Goal: Transaction & Acquisition: Book appointment/travel/reservation

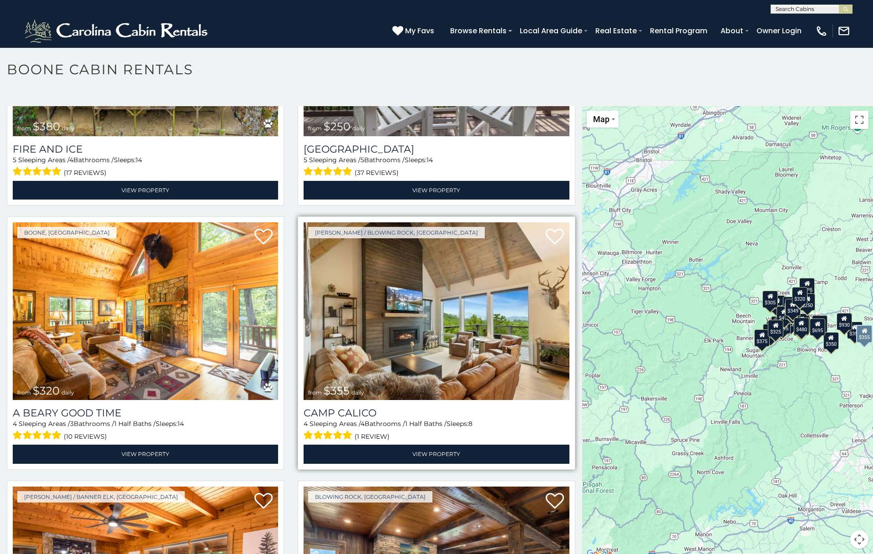
scroll to position [2814, 0]
click at [405, 329] on img at bounding box center [436, 312] width 265 height 178
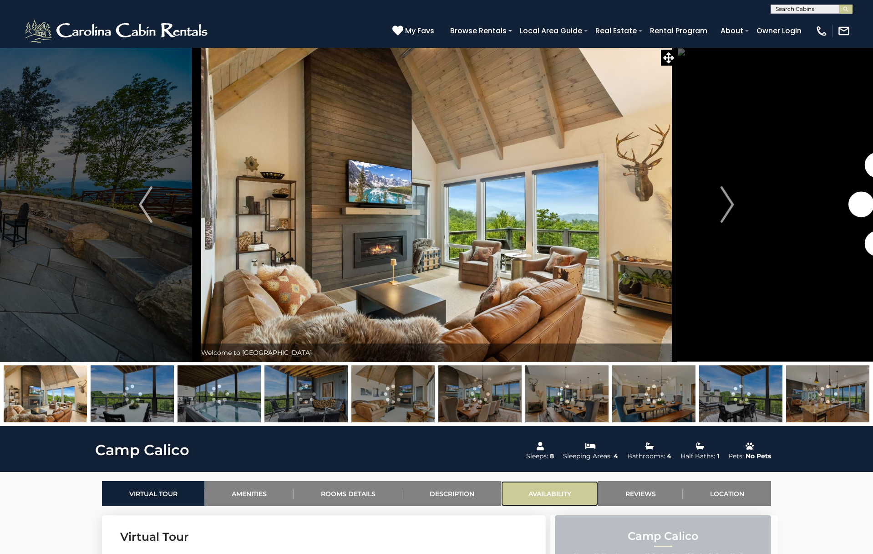
click at [547, 492] on link "Availability" at bounding box center [549, 493] width 97 height 25
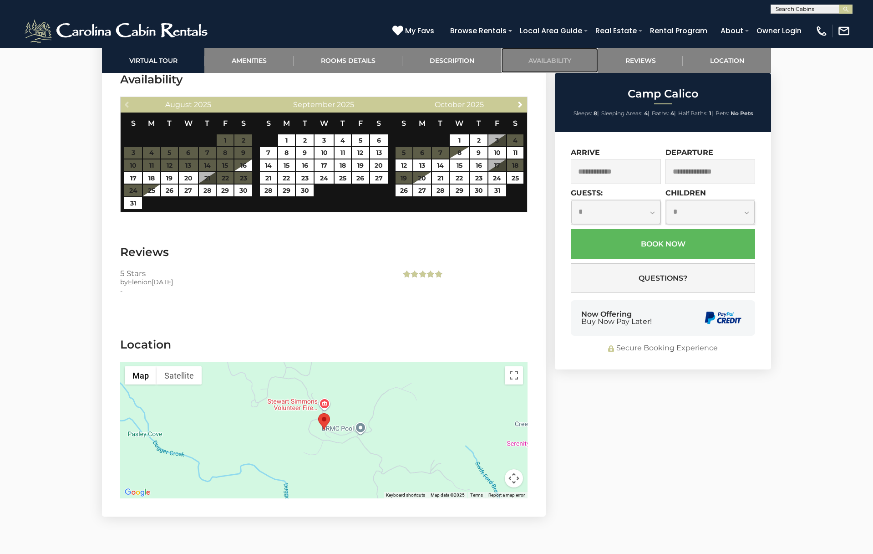
scroll to position [2411, 0]
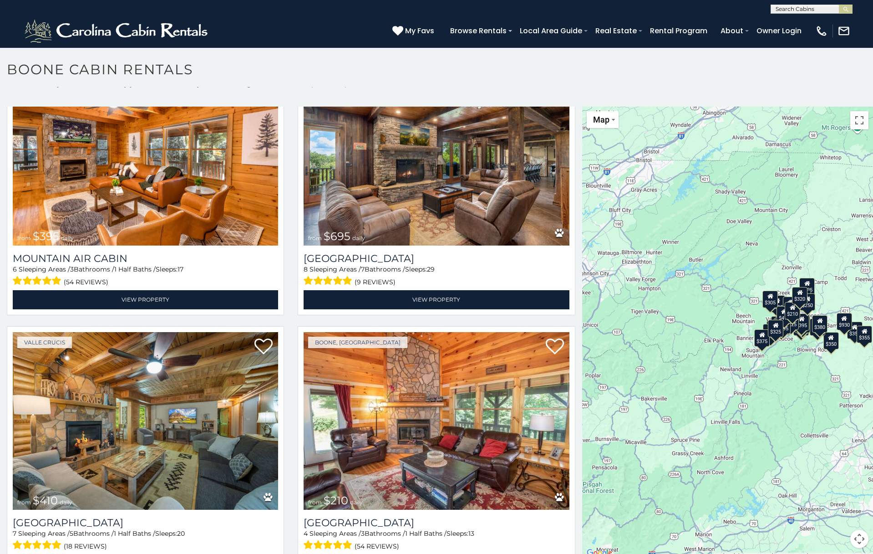
scroll to position [3275, 0]
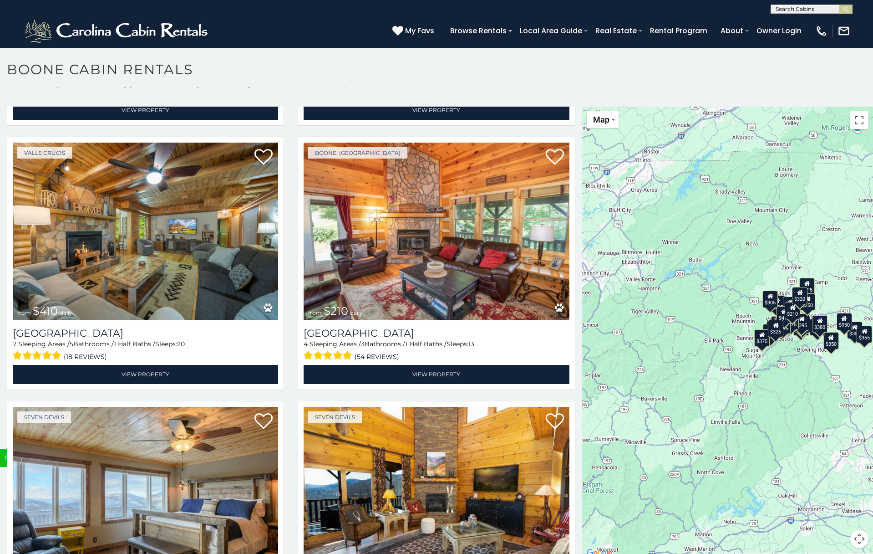
scroll to position [3490, 0]
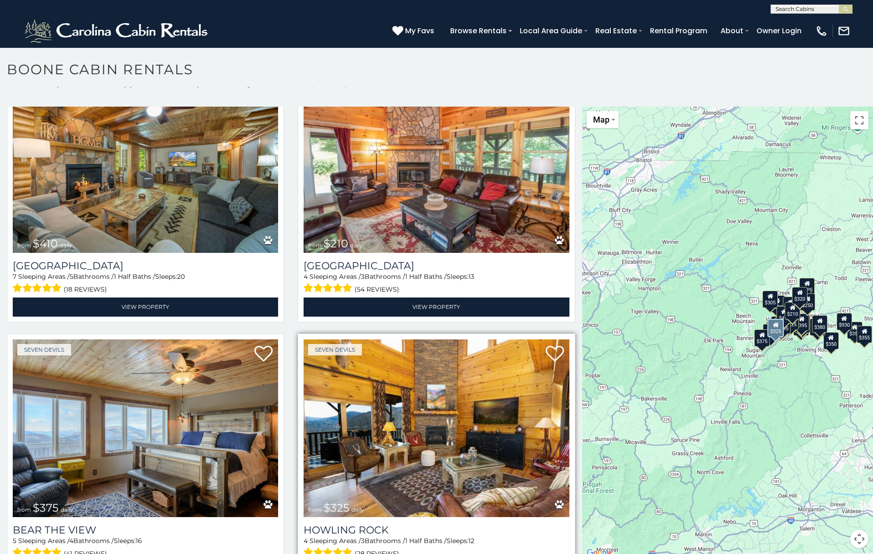
click at [450, 427] on img at bounding box center [436, 428] width 265 height 178
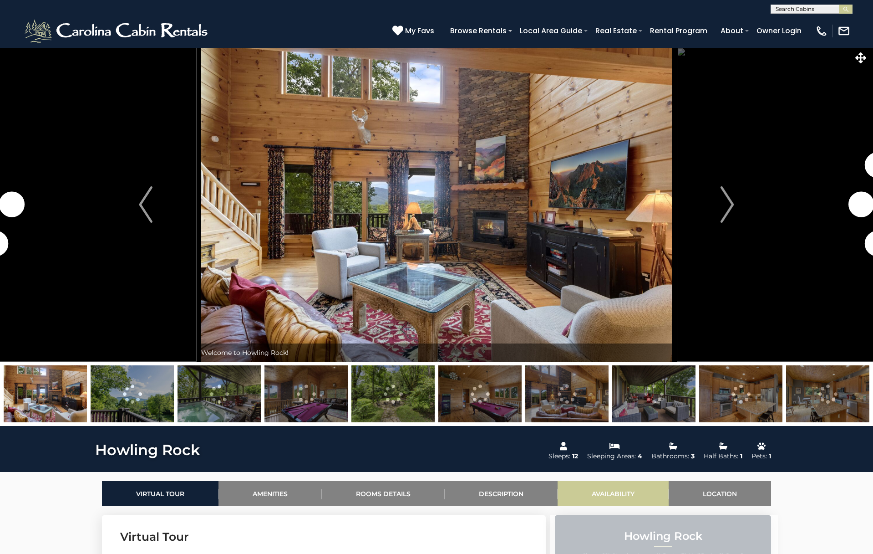
click at [611, 488] on link "Availability" at bounding box center [613, 493] width 111 height 25
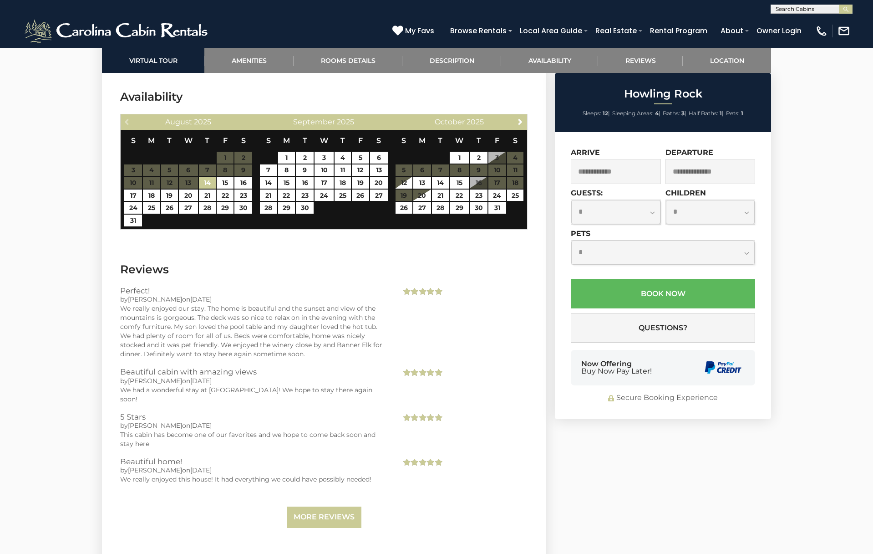
scroll to position [2332, 0]
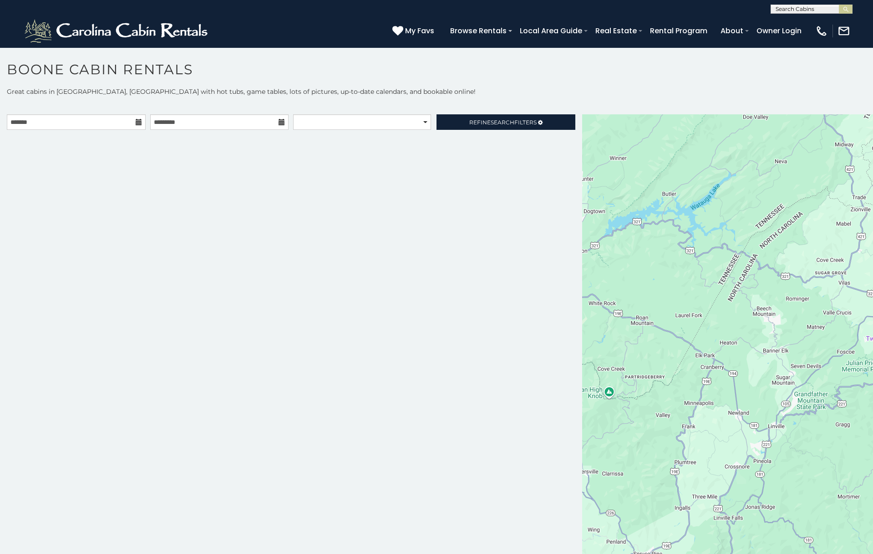
scroll to position [8, 0]
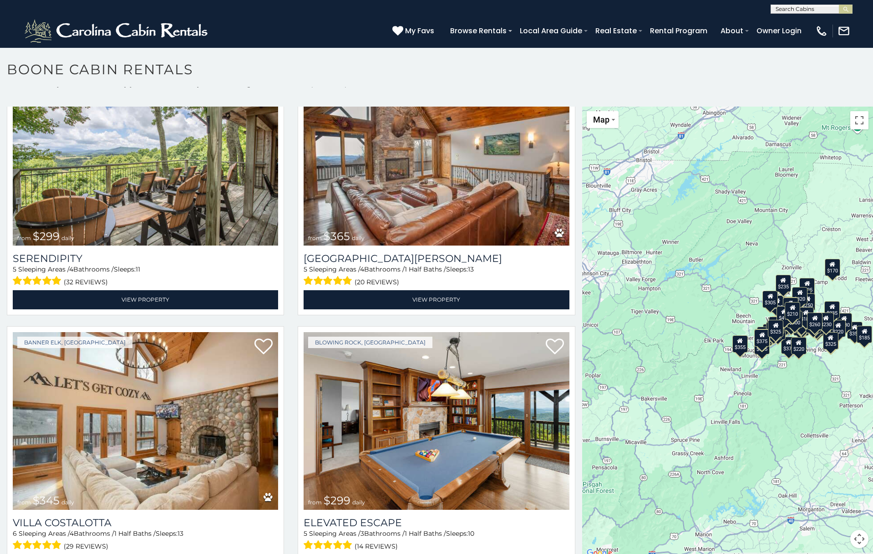
scroll to position [4045, 0]
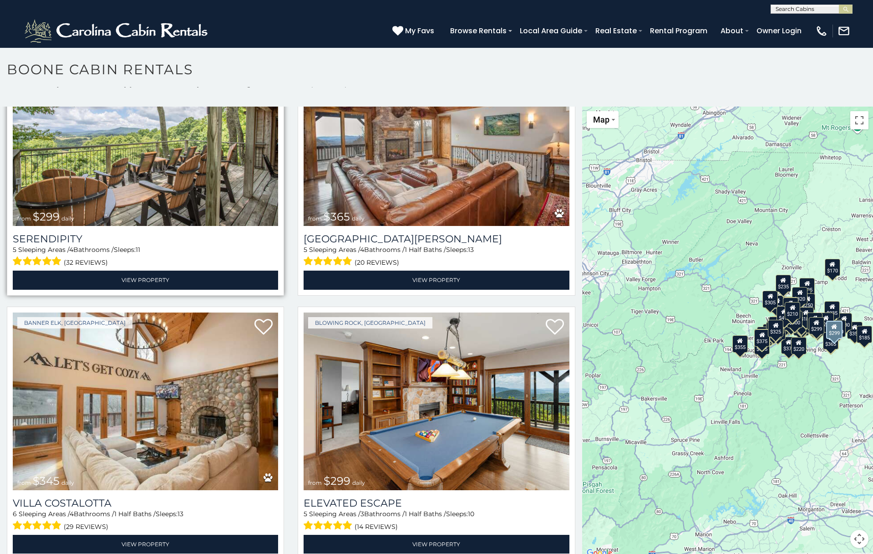
click at [74, 149] on img at bounding box center [145, 137] width 265 height 178
click at [88, 149] on img at bounding box center [145, 137] width 265 height 178
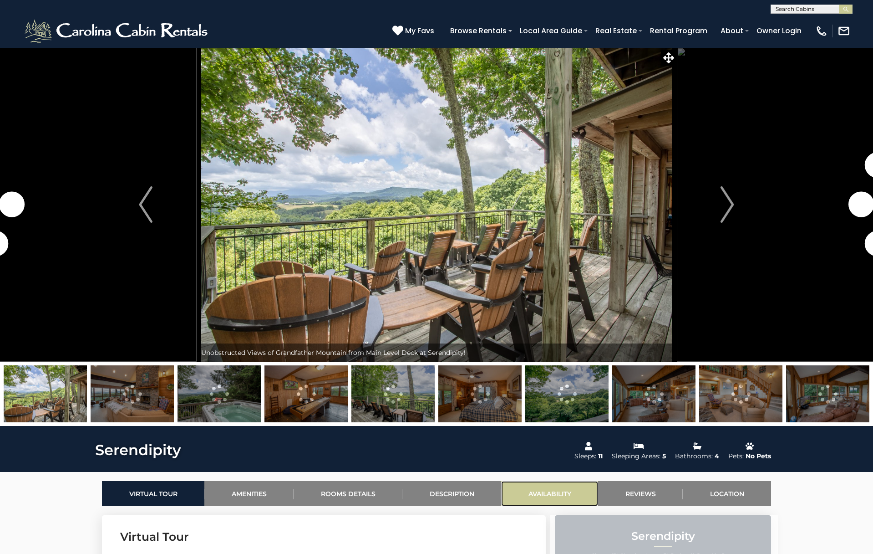
click at [556, 489] on link "Availability" at bounding box center [549, 493] width 97 height 25
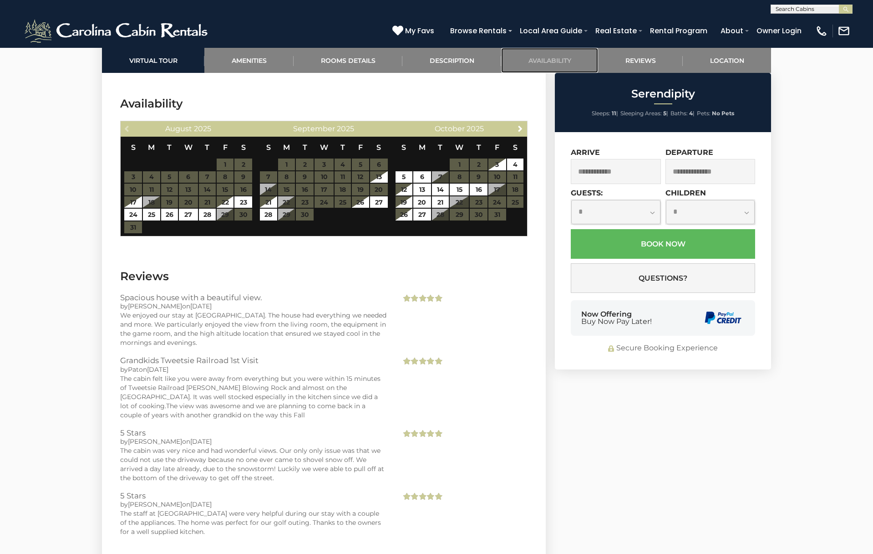
scroll to position [2571, 0]
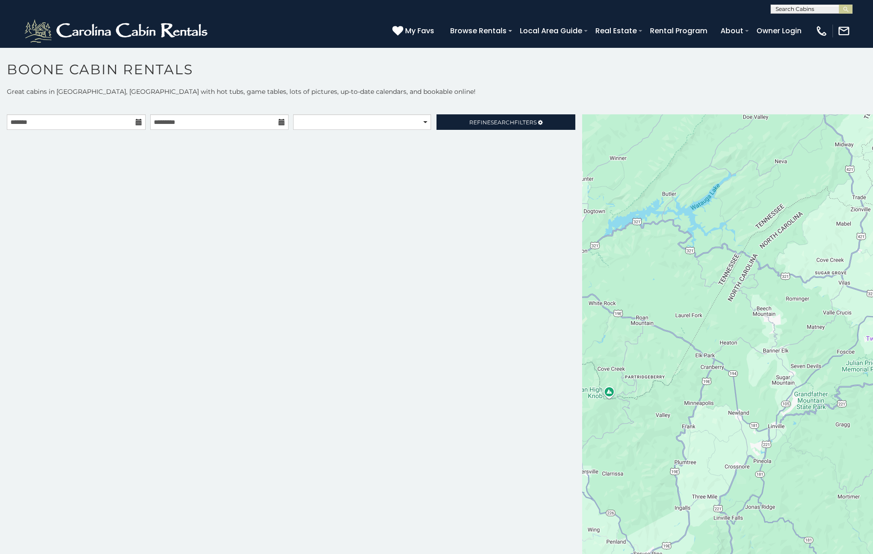
scroll to position [8, 0]
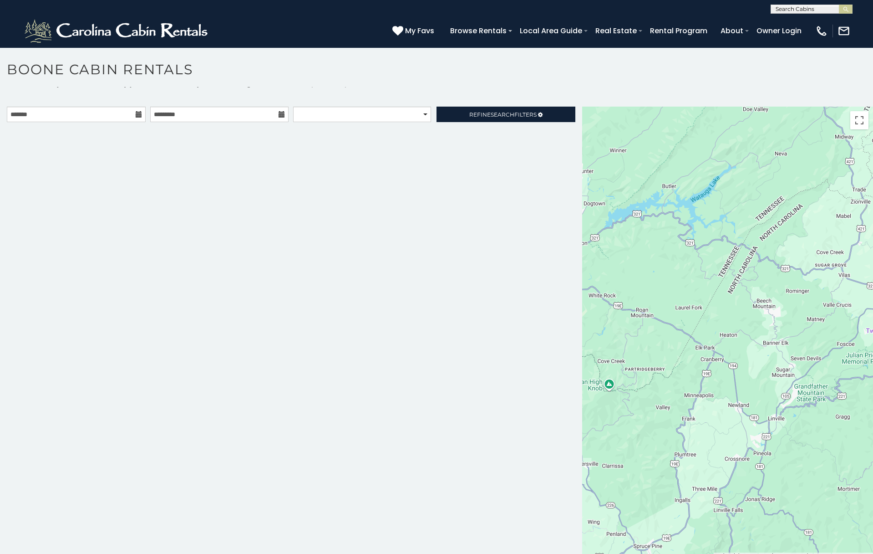
scroll to position [3490, 0]
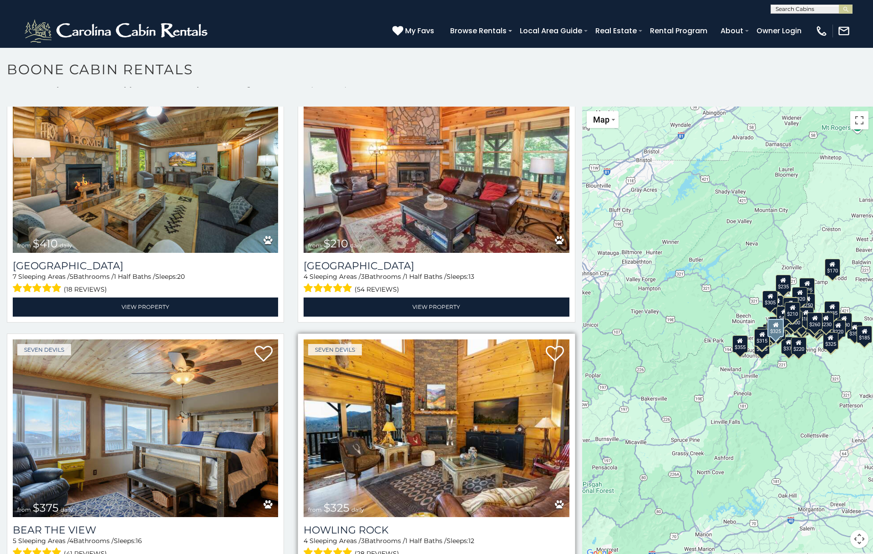
click at [378, 425] on img at bounding box center [436, 428] width 265 height 178
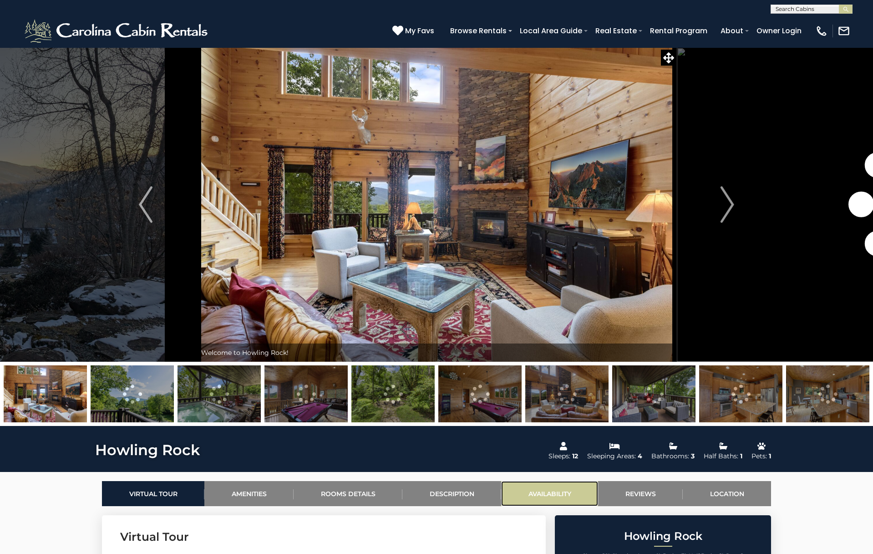
click at [552, 488] on link "Availability" at bounding box center [549, 493] width 97 height 25
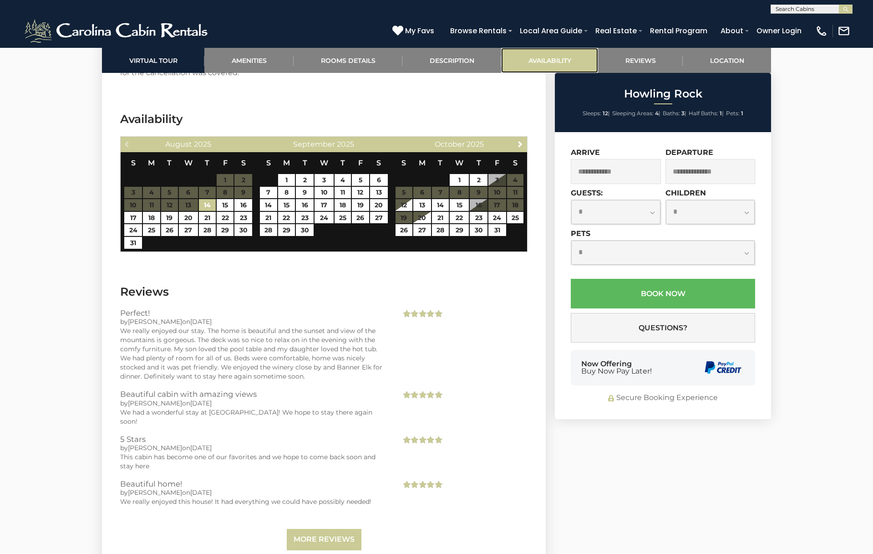
scroll to position [2314, 0]
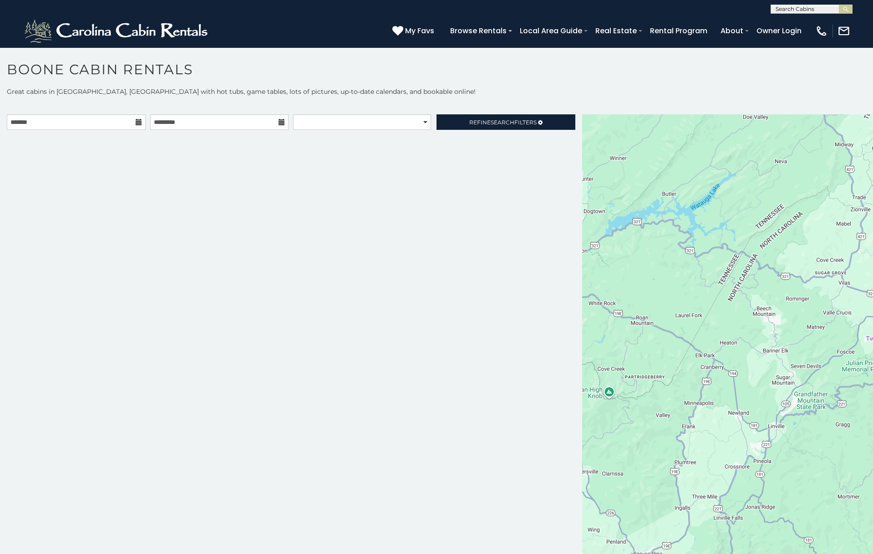
scroll to position [8, 0]
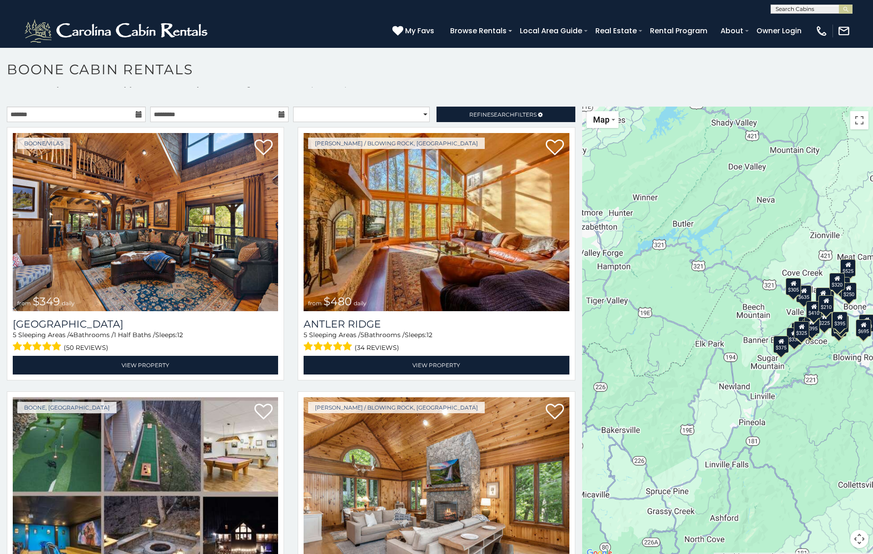
scroll to position [3490, 0]
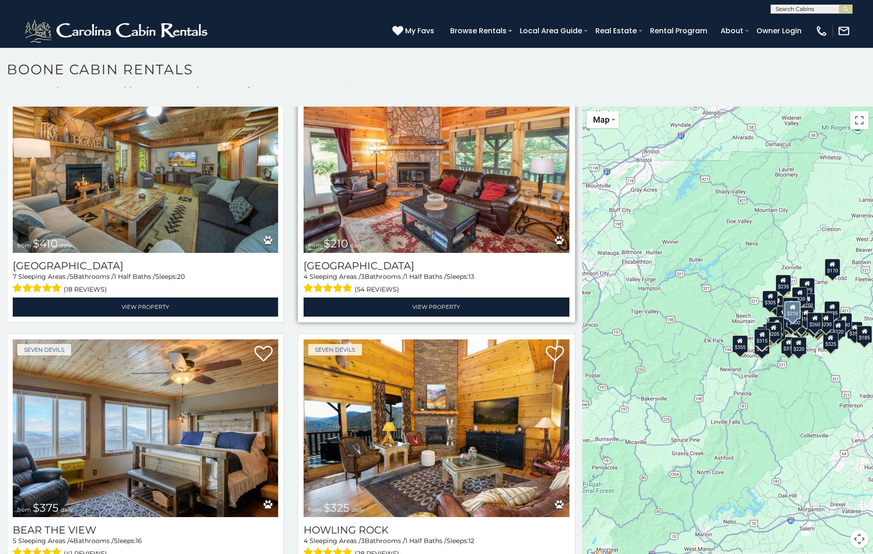
click at [378, 164] on img at bounding box center [436, 164] width 265 height 178
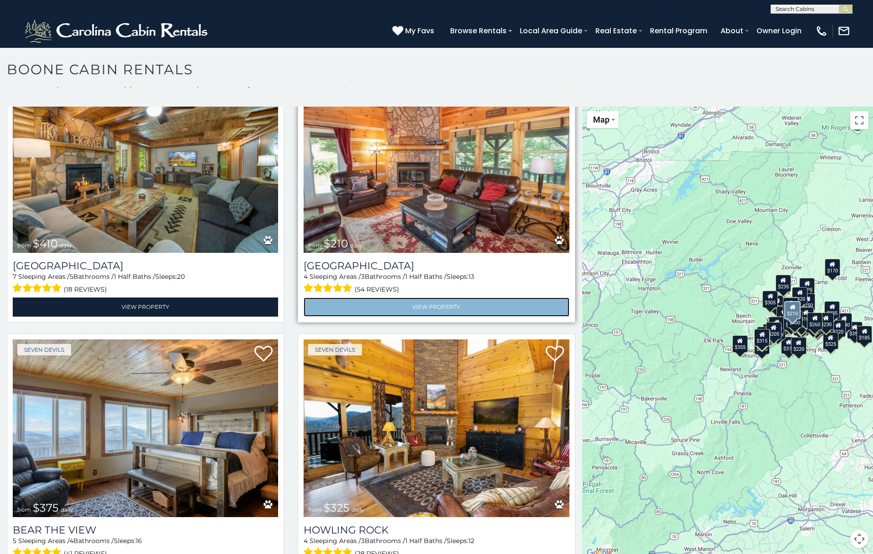
click at [425, 297] on link "View Property" at bounding box center [436, 306] width 265 height 19
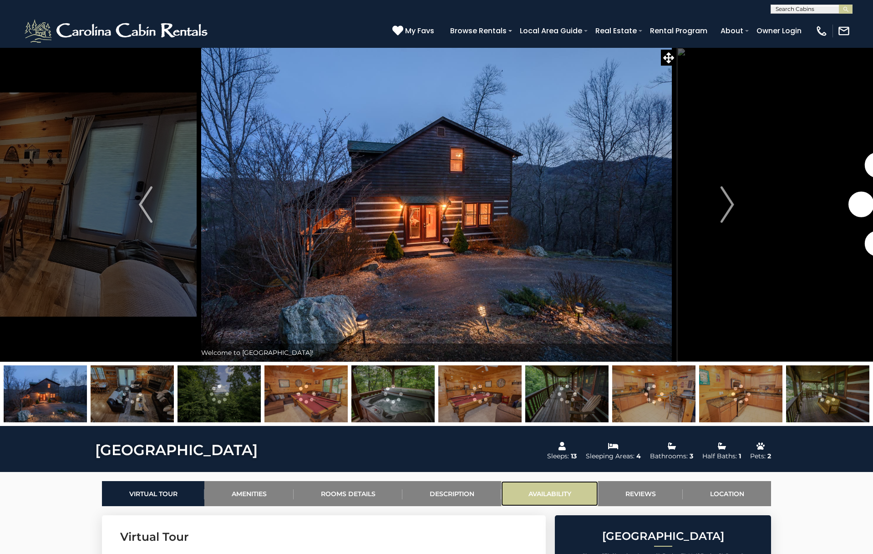
click at [544, 488] on link "Availability" at bounding box center [549, 493] width 97 height 25
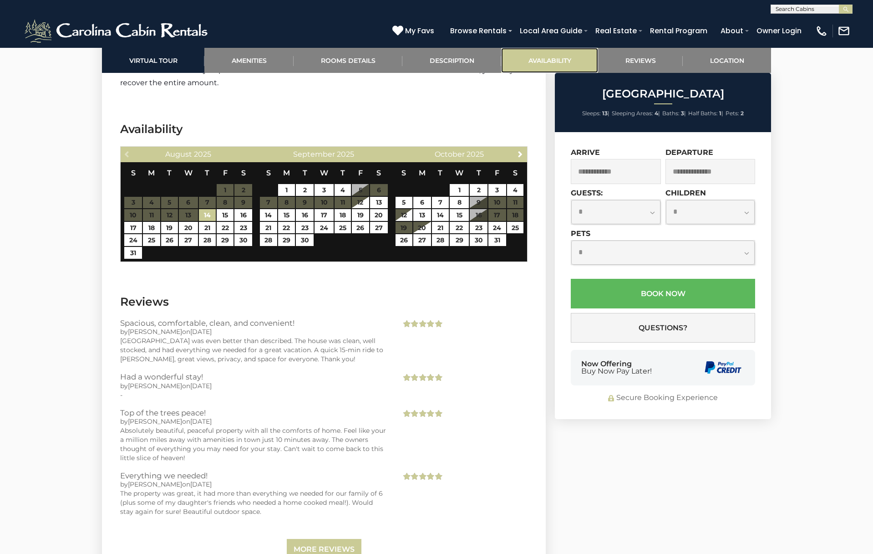
scroll to position [1547, 0]
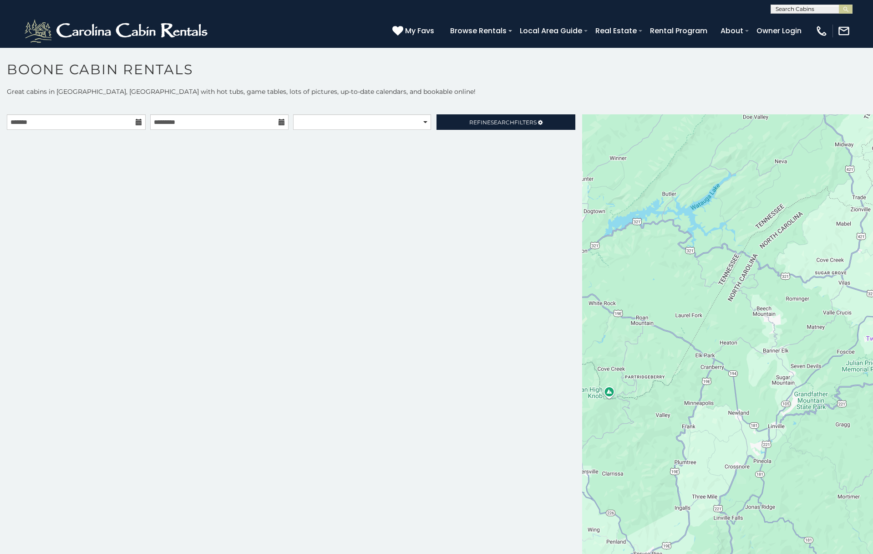
scroll to position [8, 0]
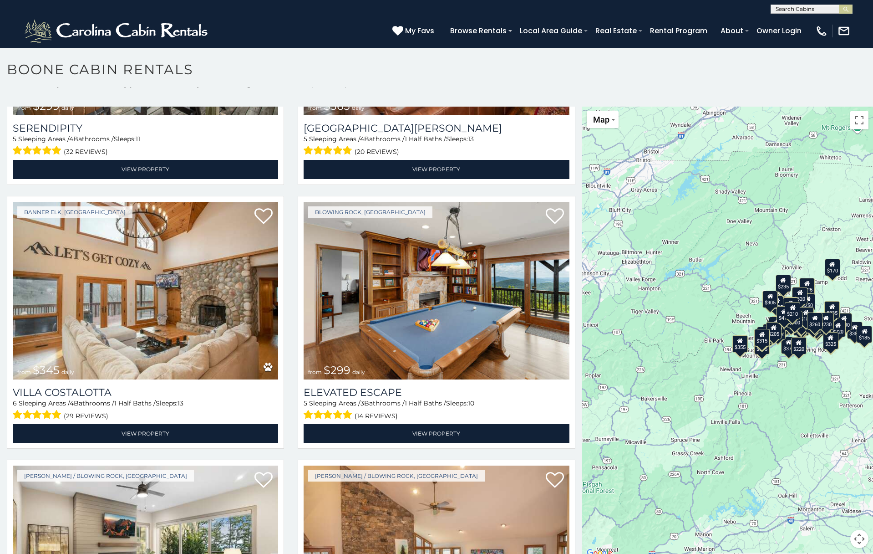
scroll to position [4235, 0]
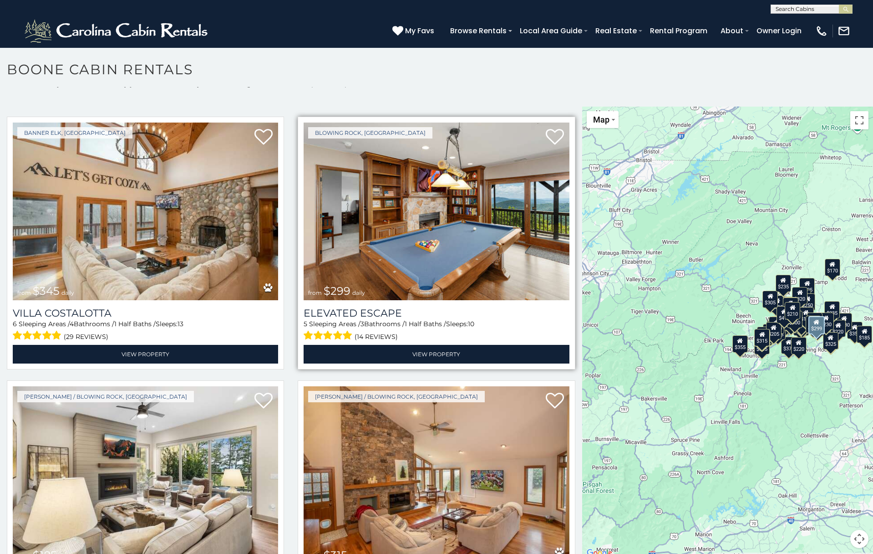
click at [442, 247] on img at bounding box center [436, 211] width 265 height 178
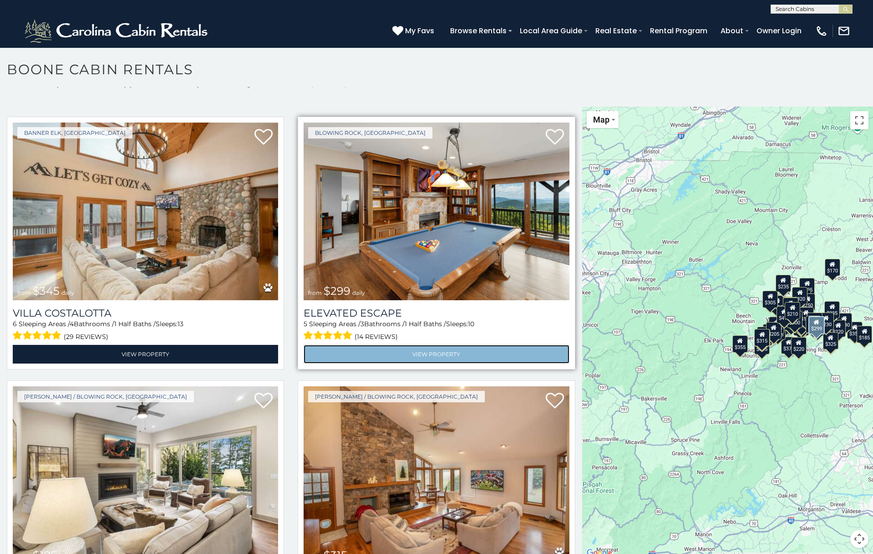
click at [438, 345] on link "View Property" at bounding box center [436, 354] width 265 height 19
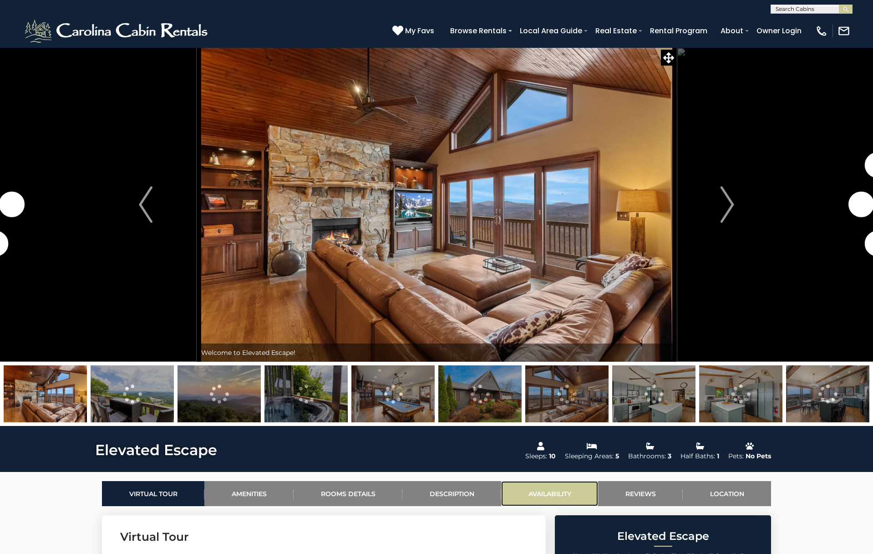
click at [558, 491] on link "Availability" at bounding box center [549, 493] width 97 height 25
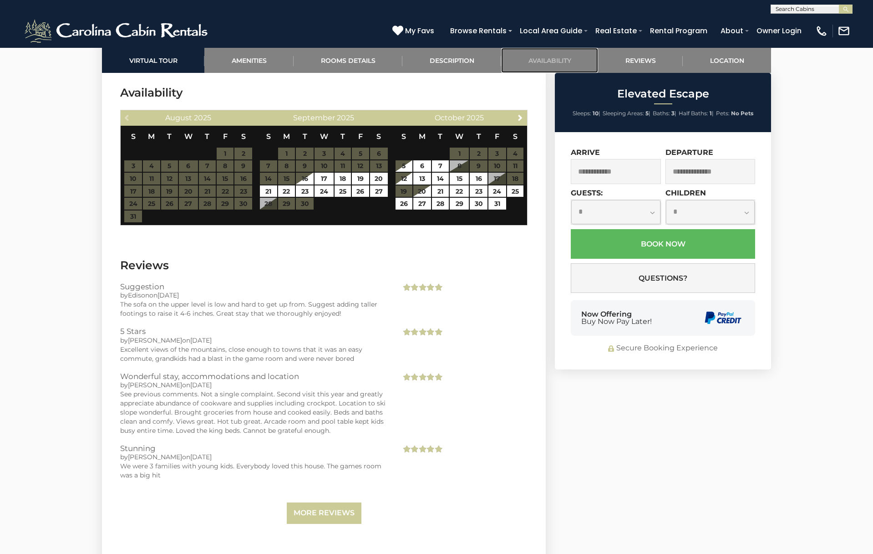
scroll to position [2585, 0]
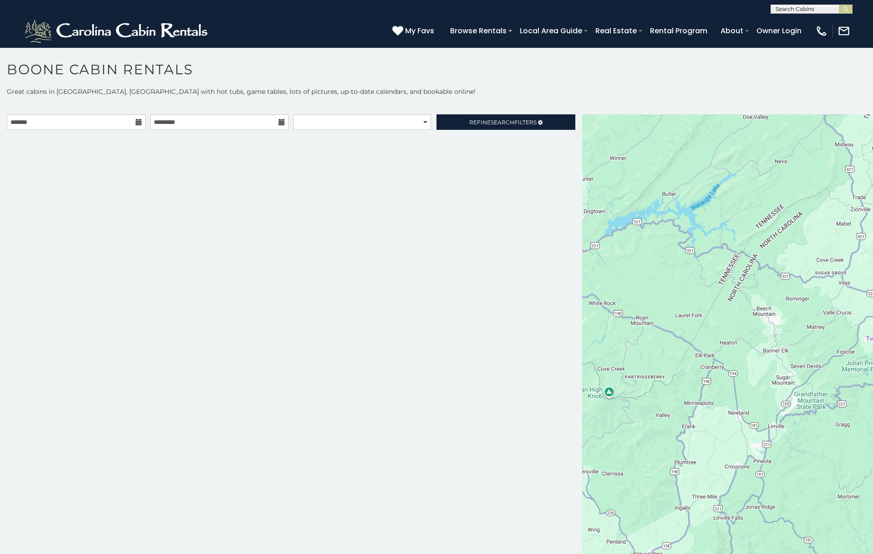
scroll to position [8, 0]
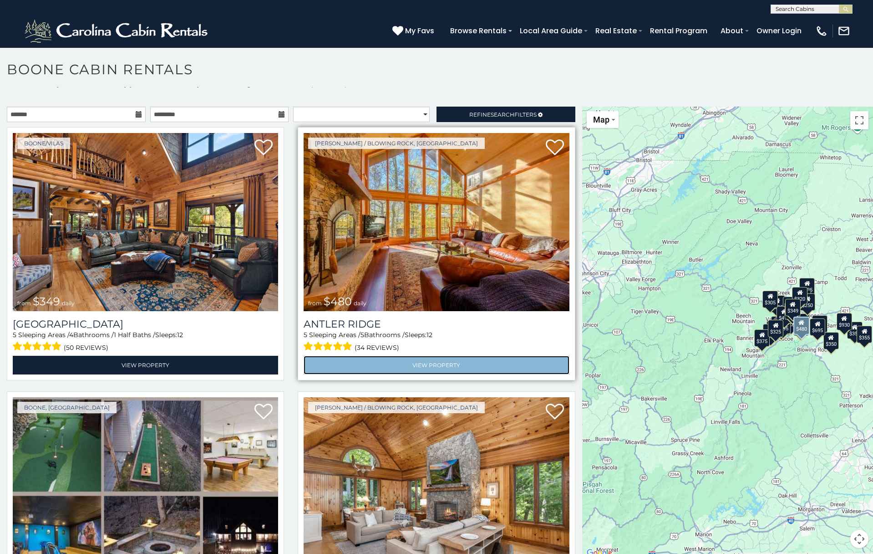
click at [427, 361] on link "View Property" at bounding box center [436, 365] width 265 height 19
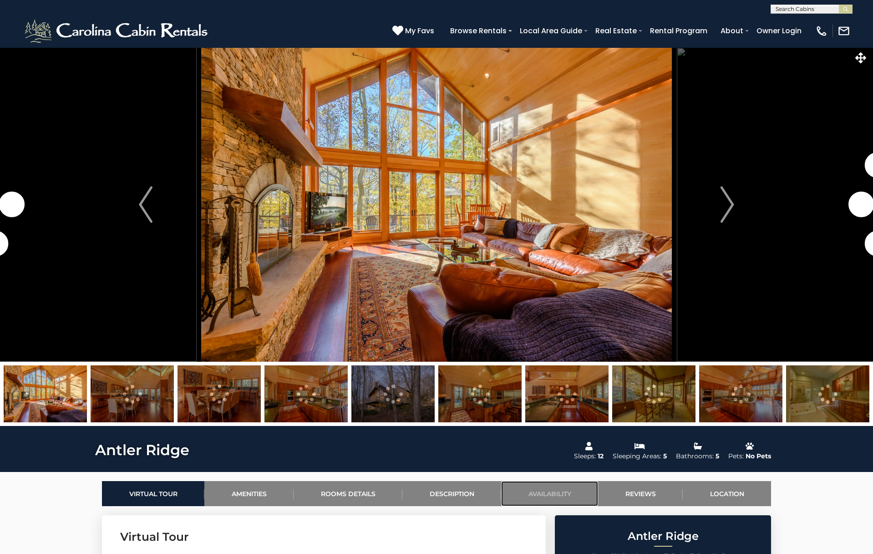
click at [555, 493] on link "Availability" at bounding box center [549, 493] width 97 height 25
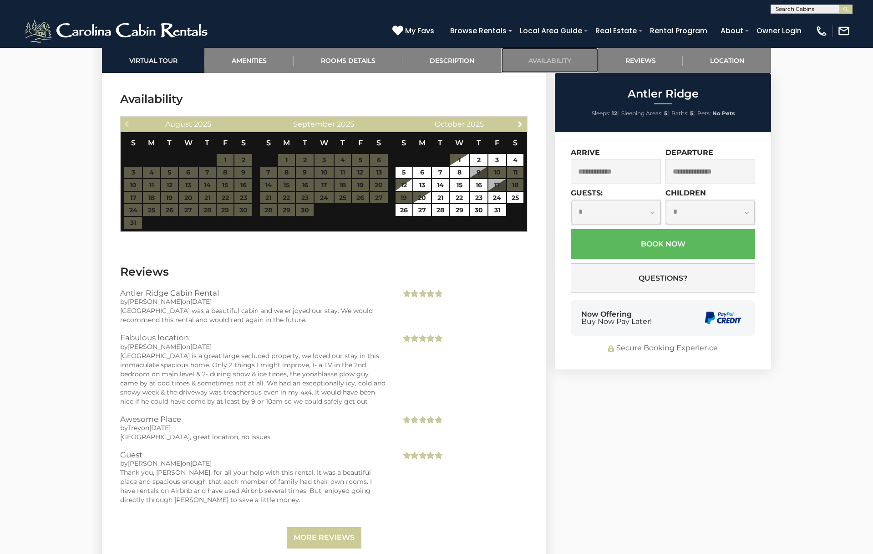
scroll to position [1938, 0]
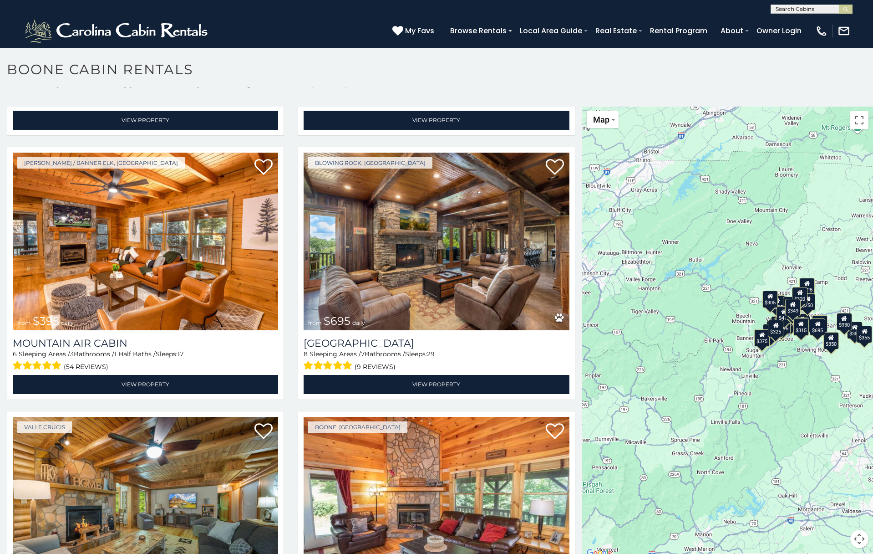
scroll to position [3269, 0]
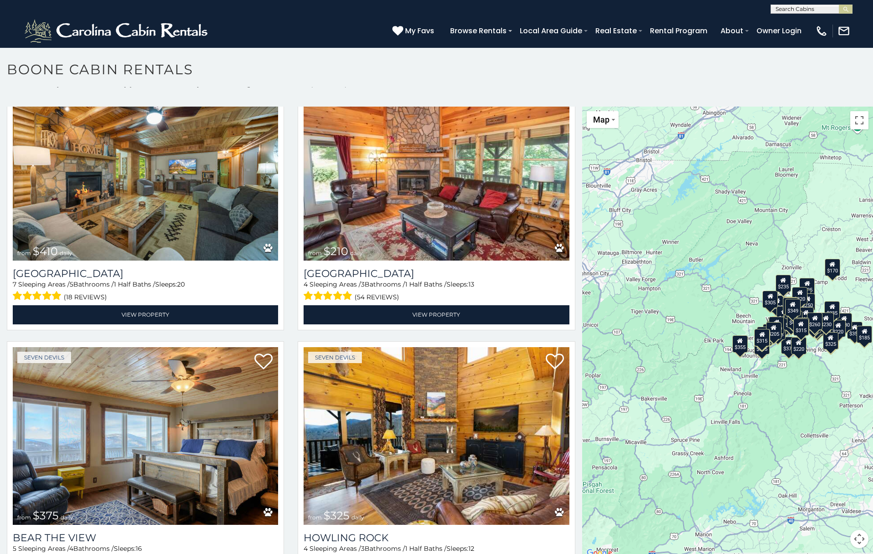
scroll to position [3490, 0]
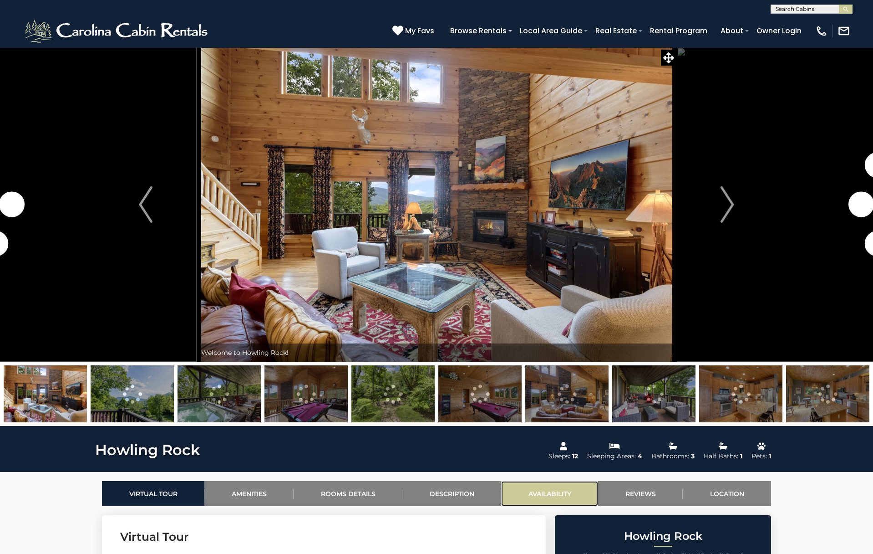
click at [559, 495] on link "Availability" at bounding box center [549, 493] width 97 height 25
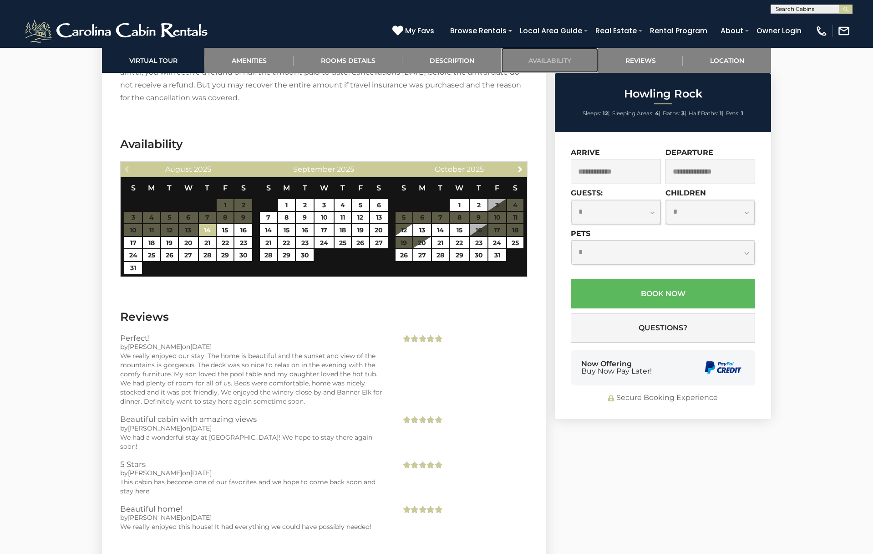
scroll to position [2314, 0]
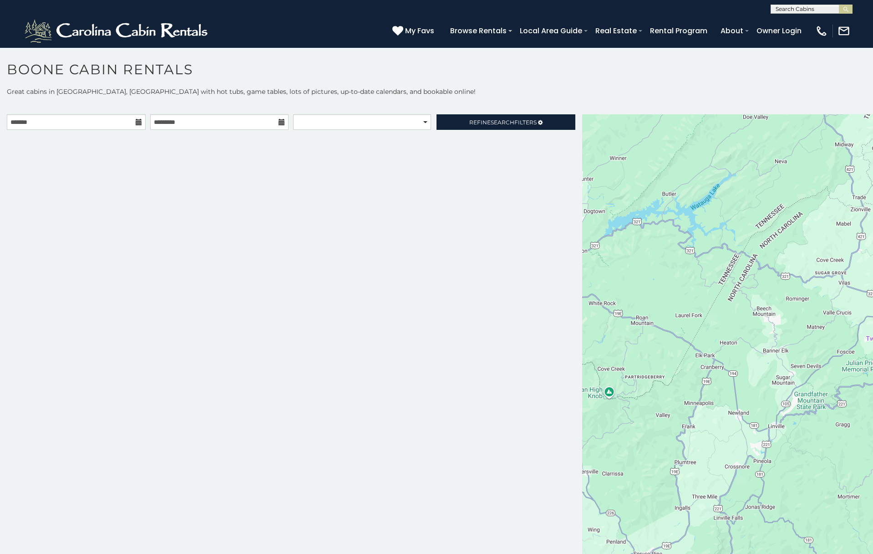
scroll to position [8, 0]
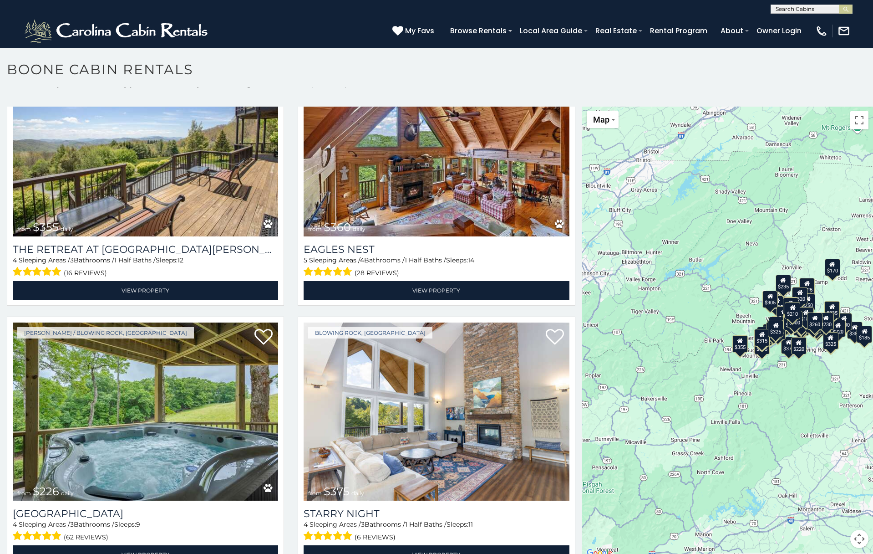
scroll to position [4897, 0]
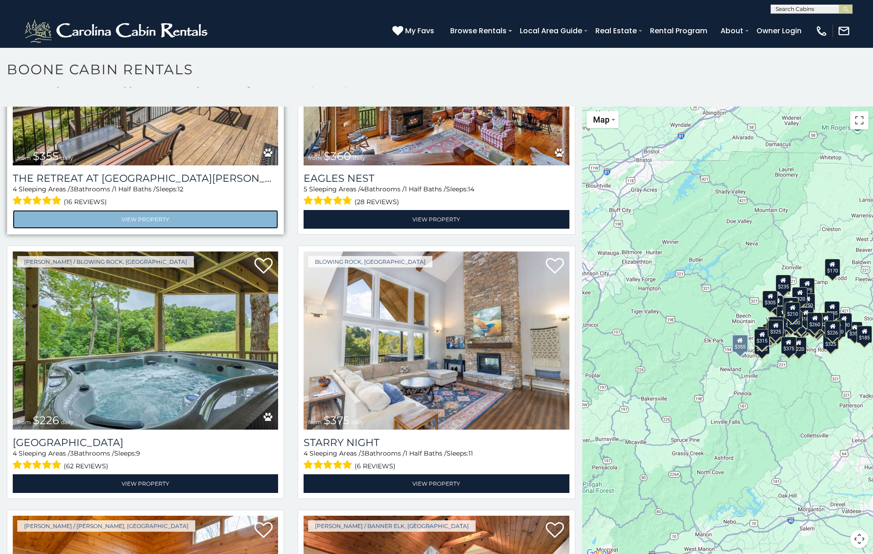
click at [150, 210] on link "View Property" at bounding box center [145, 219] width 265 height 19
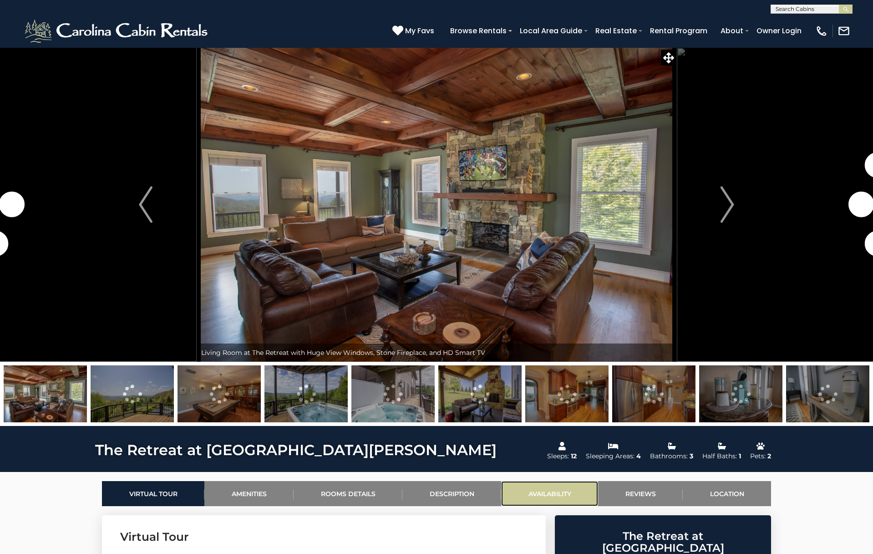
click at [546, 488] on link "Availability" at bounding box center [549, 493] width 97 height 25
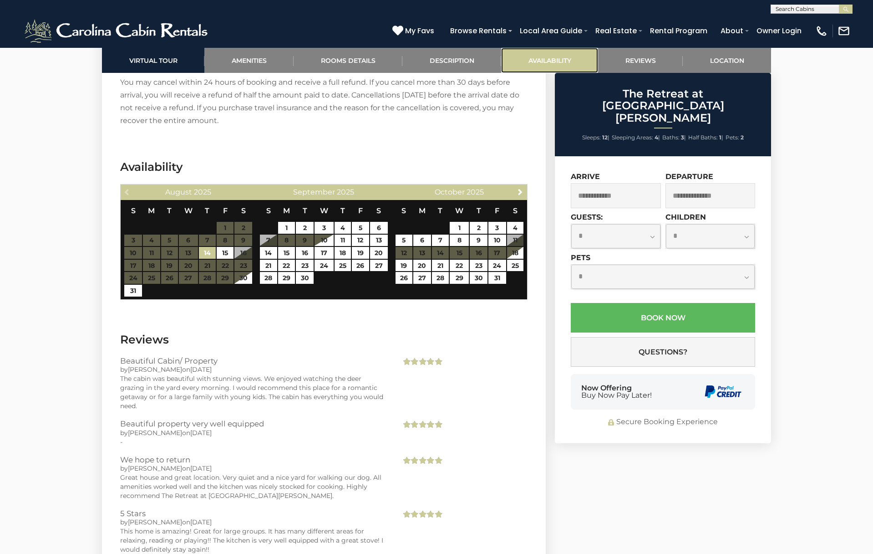
scroll to position [2612, 0]
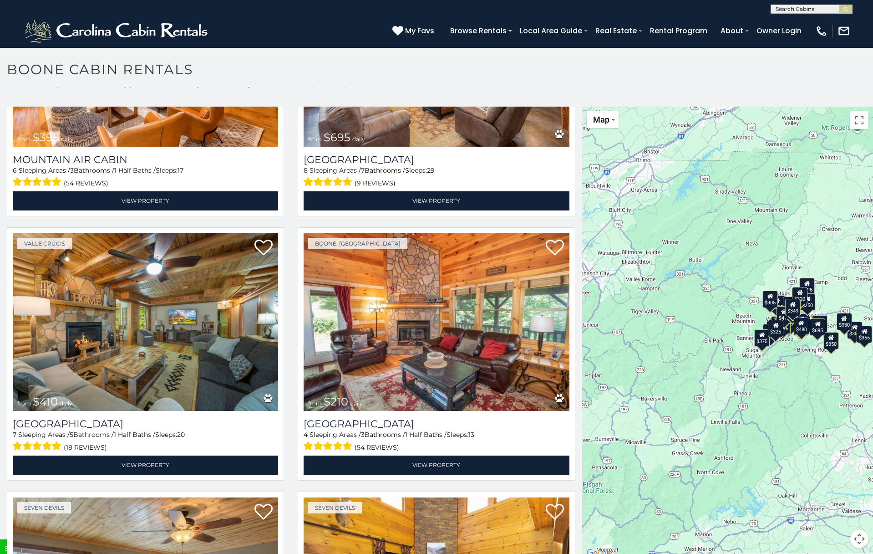
scroll to position [3362, 0]
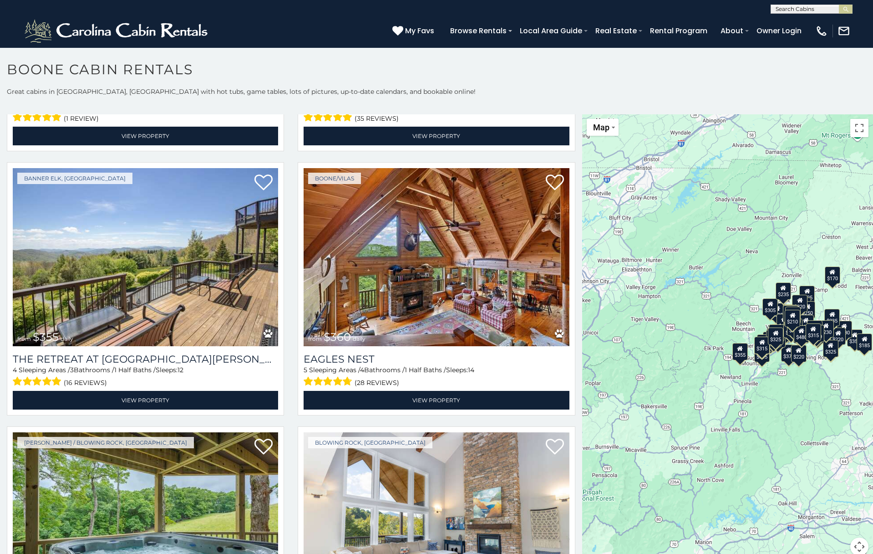
scroll to position [1, 0]
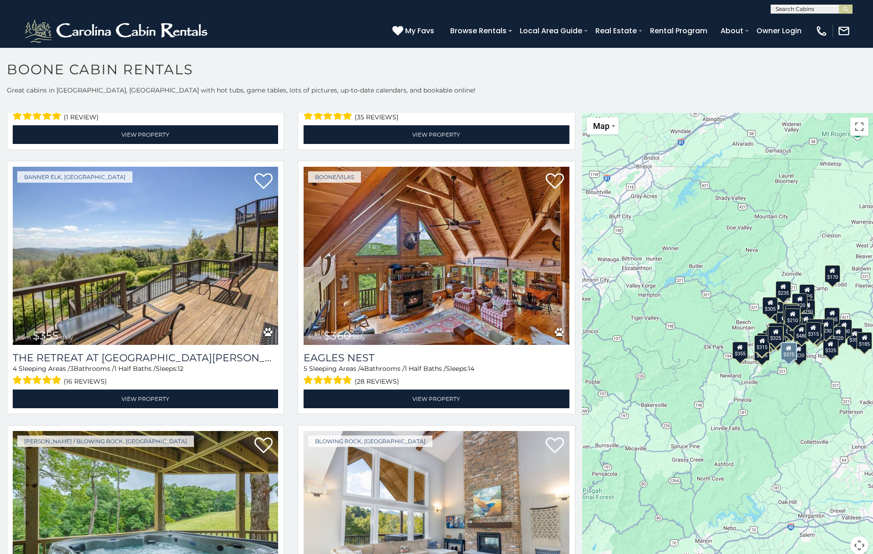
drag, startPoint x: 575, startPoint y: 363, endPoint x: 575, endPoint y: 402, distance: 39.6
click at [575, 402] on div "**********" at bounding box center [291, 339] width 582 height 452
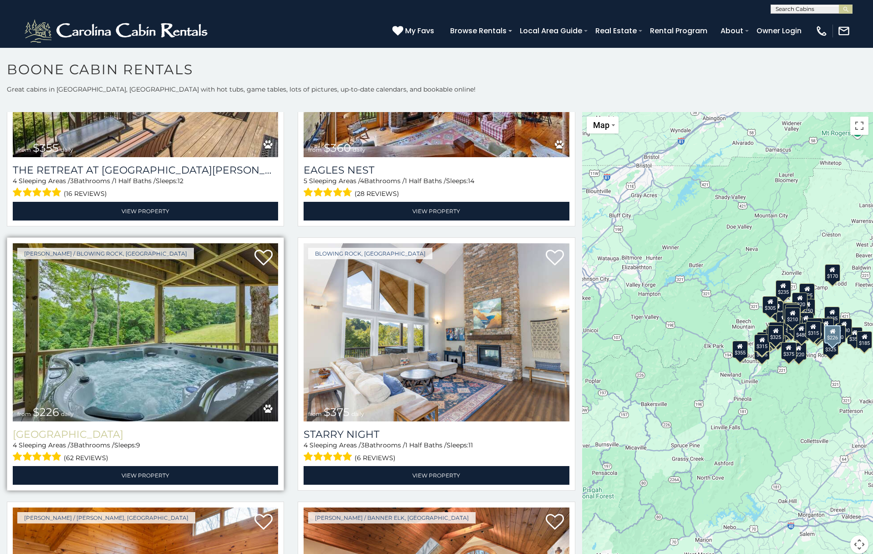
scroll to position [0, 0]
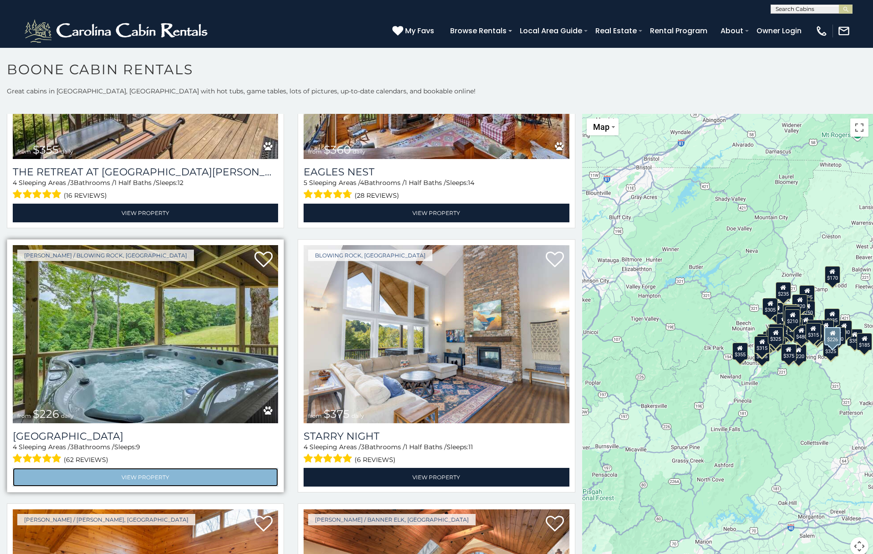
click at [130, 467] on link "View Property" at bounding box center [145, 476] width 265 height 19
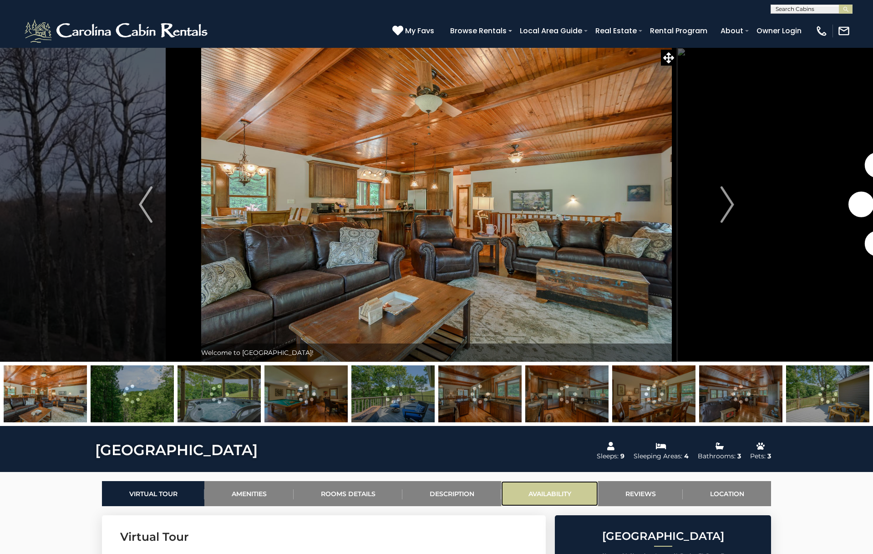
click at [546, 494] on link "Availability" at bounding box center [549, 493] width 97 height 25
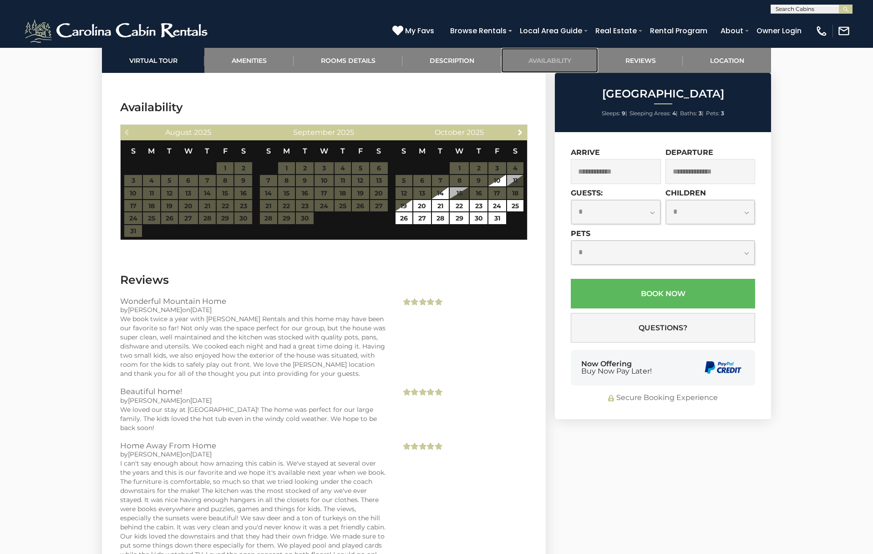
scroll to position [1630, 0]
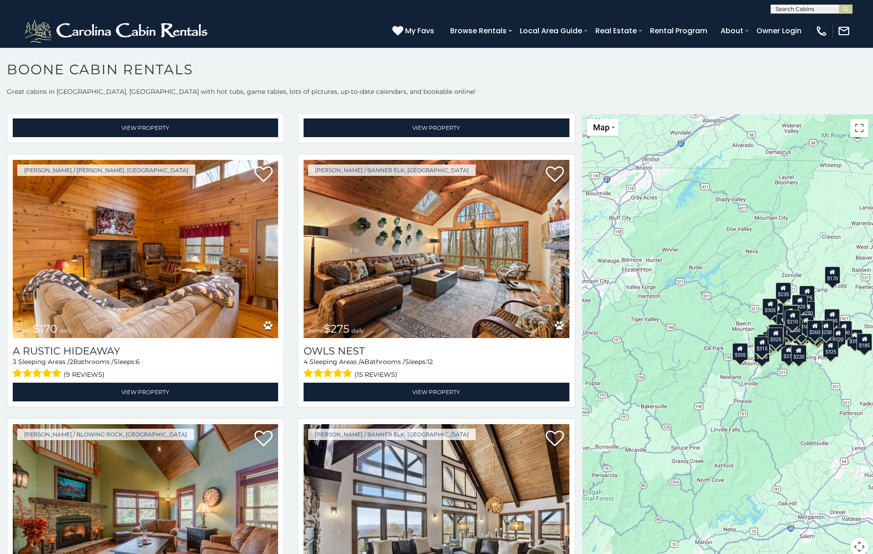
scroll to position [5296, 0]
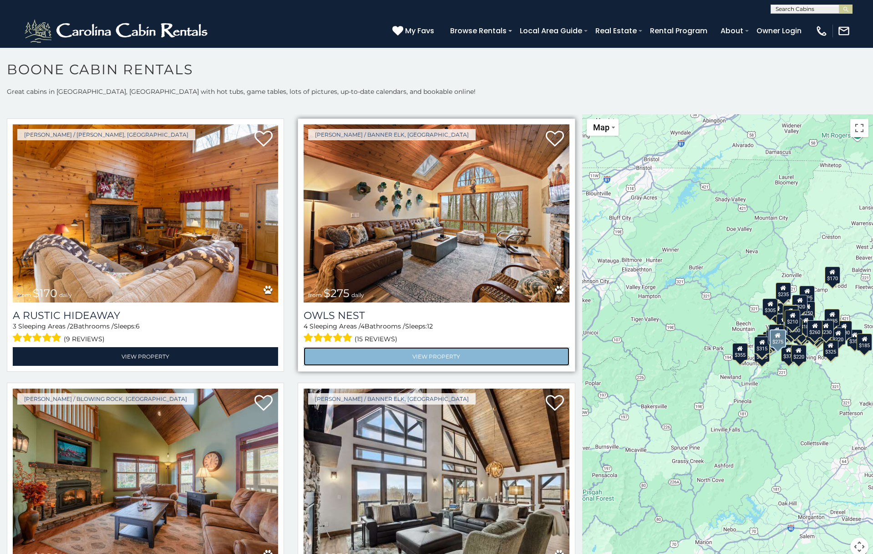
click at [381, 347] on link "View Property" at bounding box center [436, 356] width 265 height 19
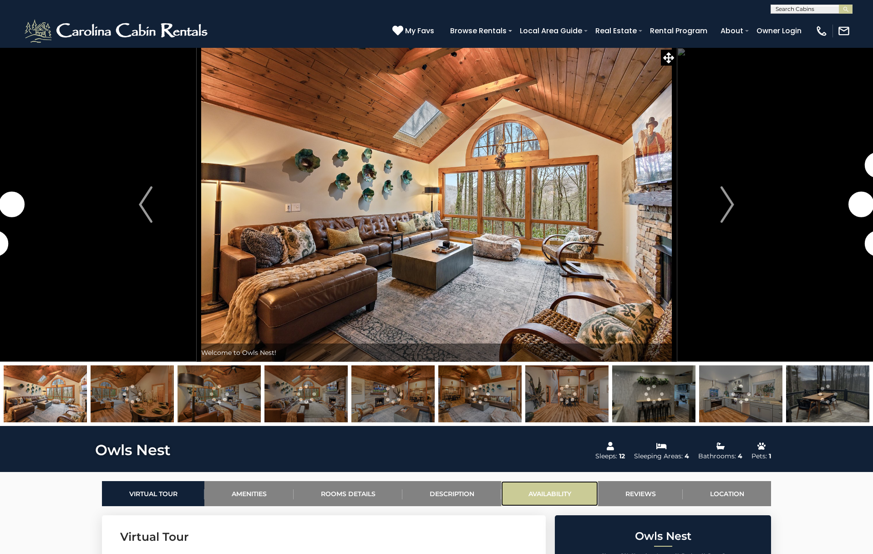
click at [556, 493] on link "Availability" at bounding box center [549, 493] width 97 height 25
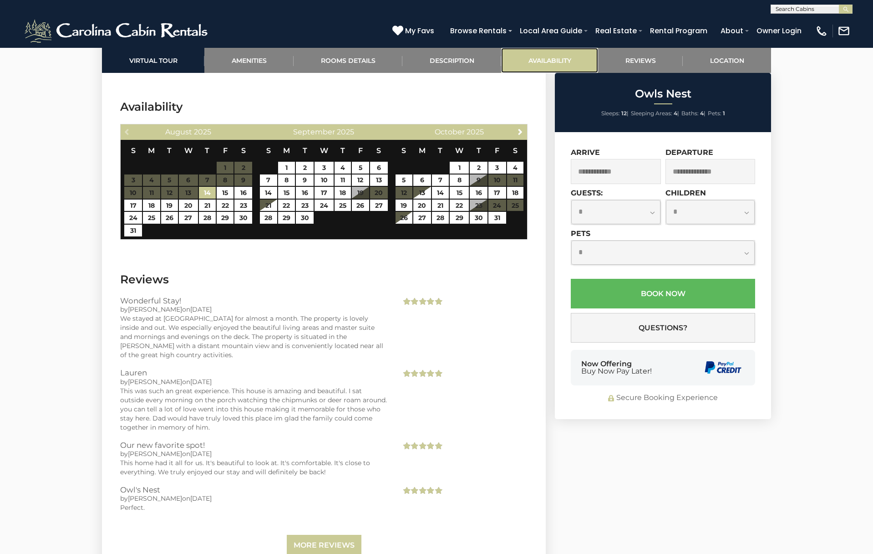
scroll to position [1893, 0]
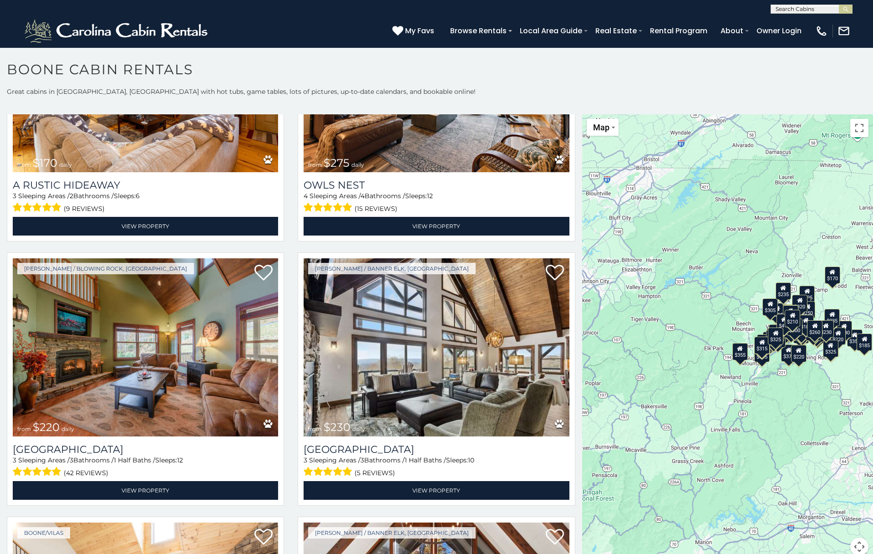
scroll to position [5430, 0]
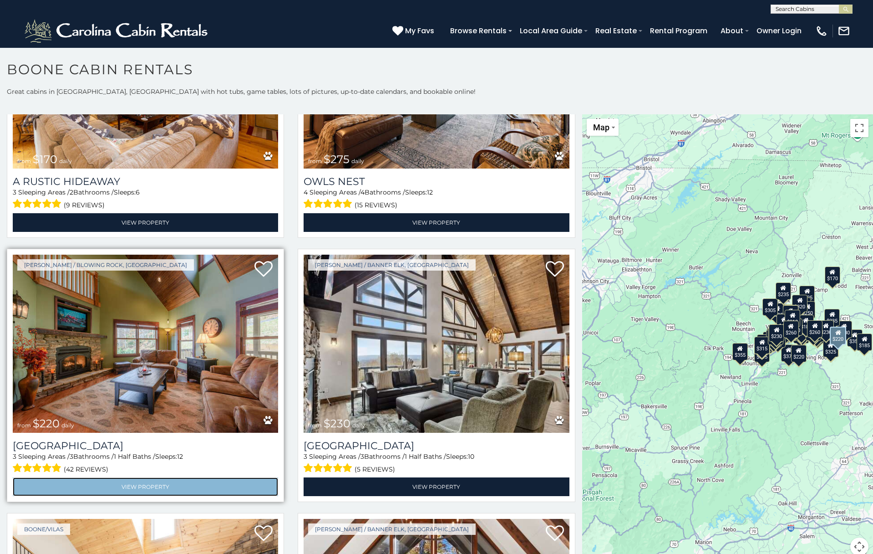
click at [134, 477] on link "View Property" at bounding box center [145, 486] width 265 height 19
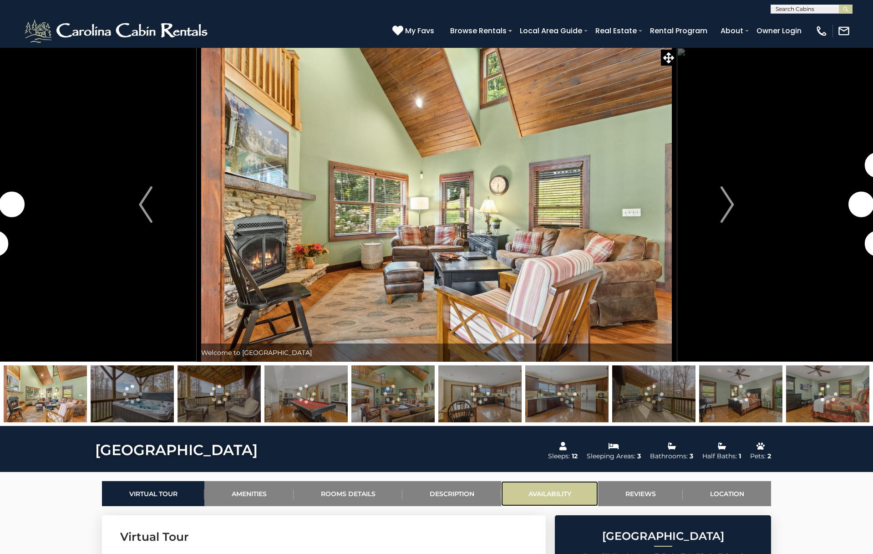
click at [538, 489] on link "Availability" at bounding box center [549, 493] width 97 height 25
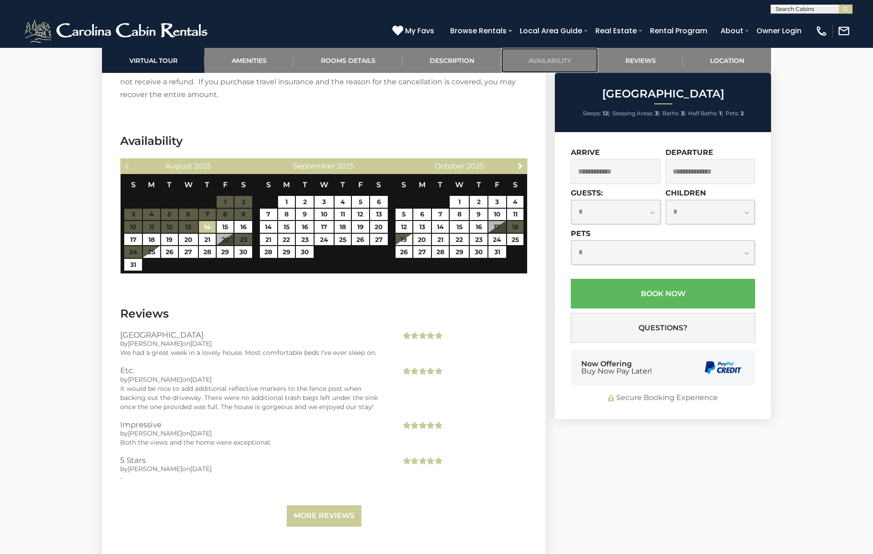
scroll to position [2009, 0]
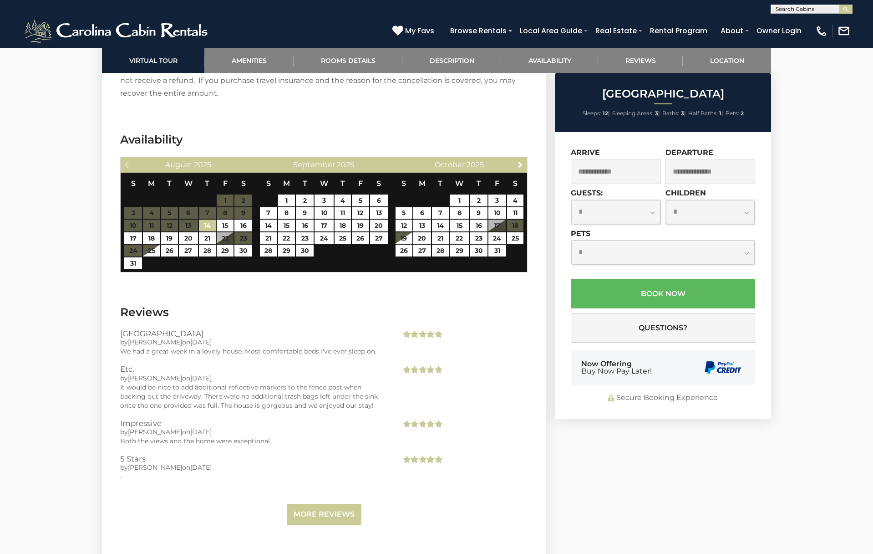
click at [596, 173] on input "text" at bounding box center [616, 171] width 90 height 25
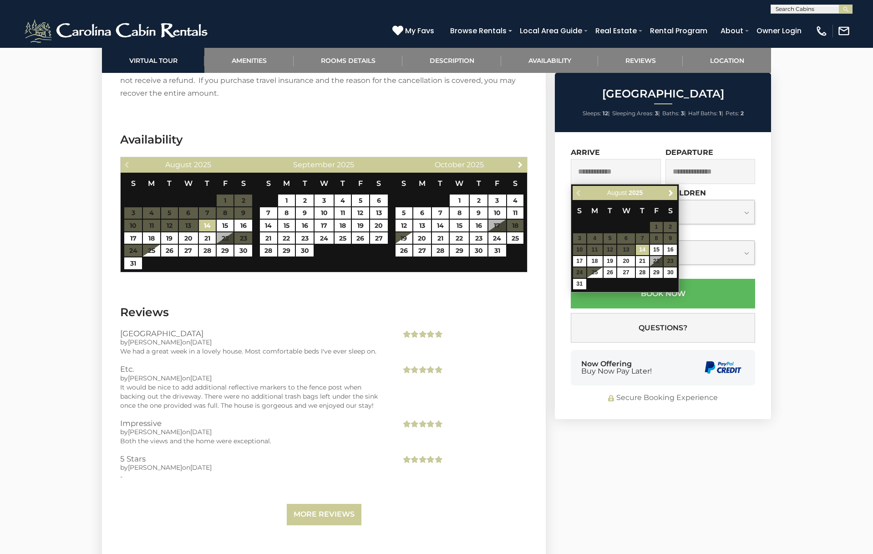
scroll to position [2004, 0]
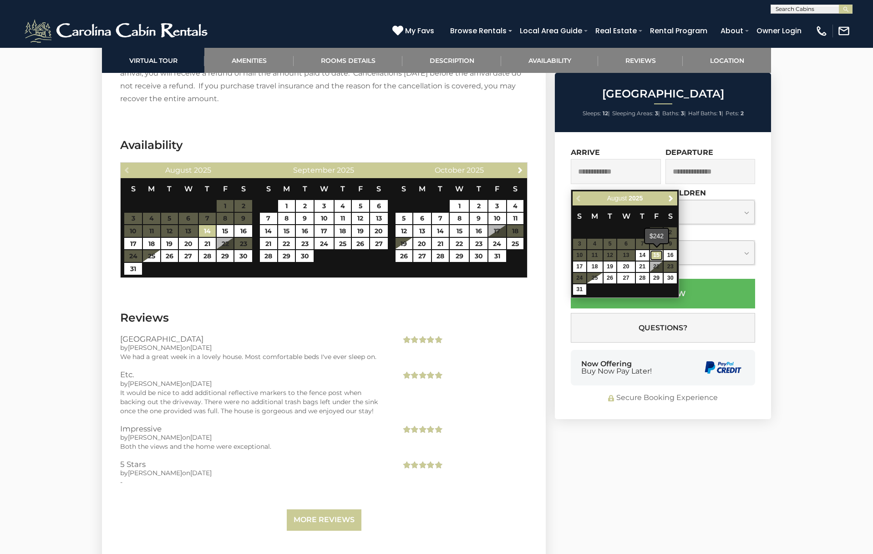
click at [657, 254] on link "15" at bounding box center [656, 255] width 13 height 10
type input "**********"
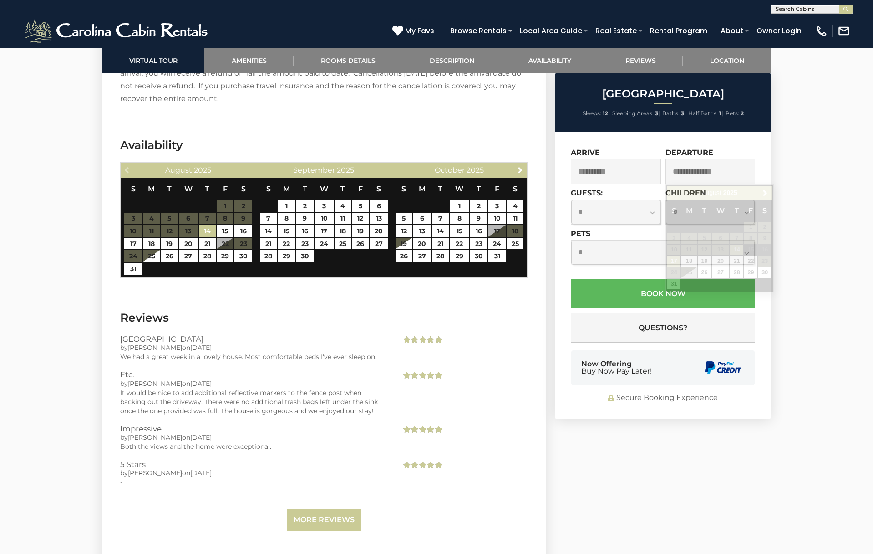
scroll to position [1999, 0]
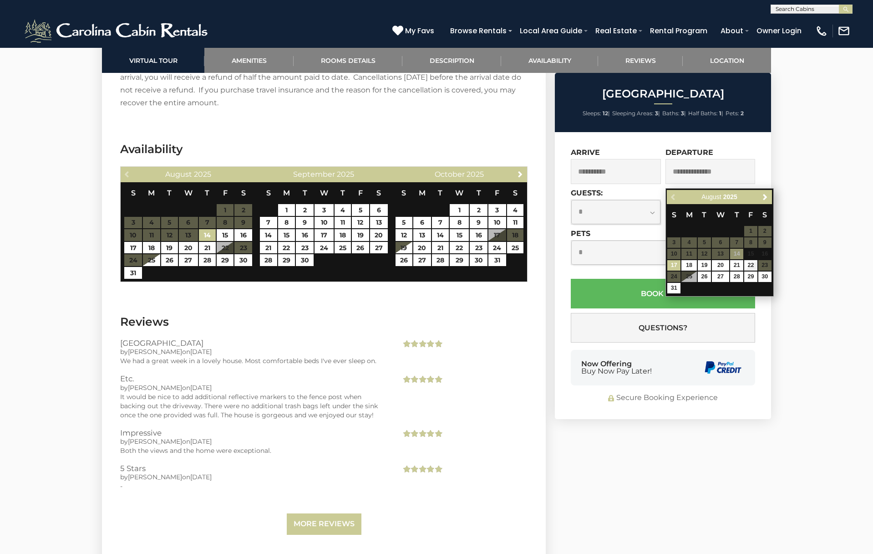
click at [732, 173] on input "text" at bounding box center [710, 171] width 90 height 25
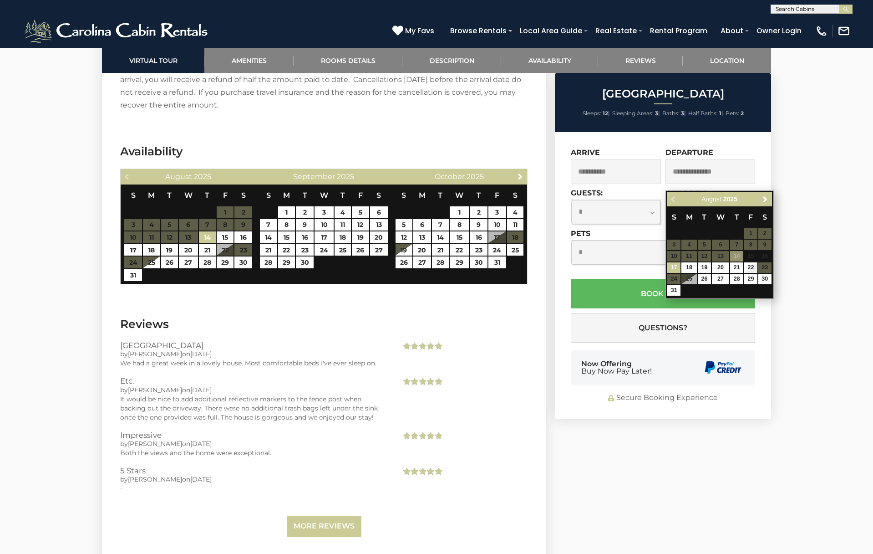
click at [713, 176] on input "text" at bounding box center [710, 171] width 90 height 25
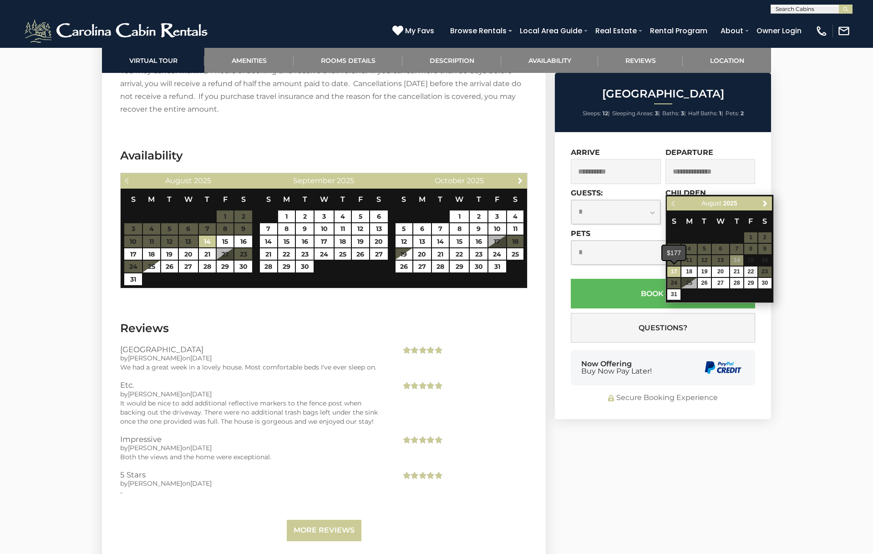
scroll to position [1994, 0]
click at [676, 270] on link "17" at bounding box center [673, 271] width 13 height 10
type input "**********"
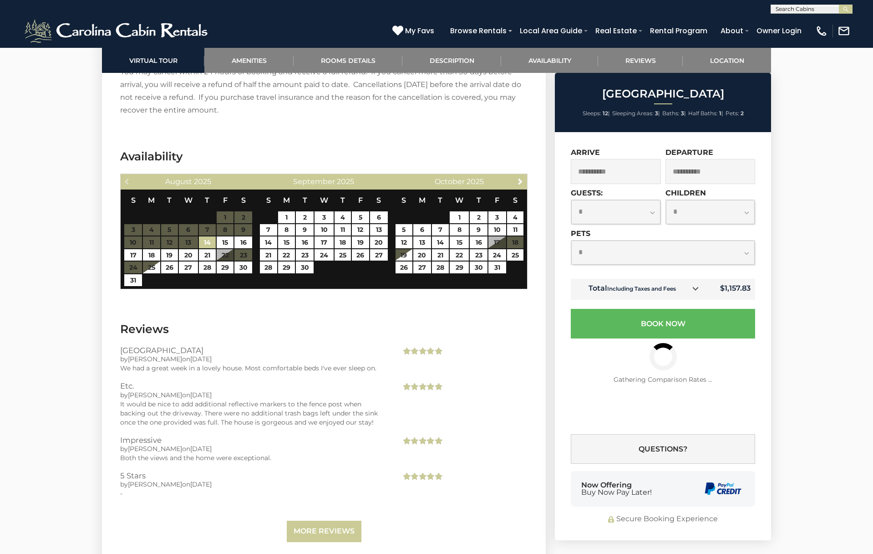
scroll to position [1991, 0]
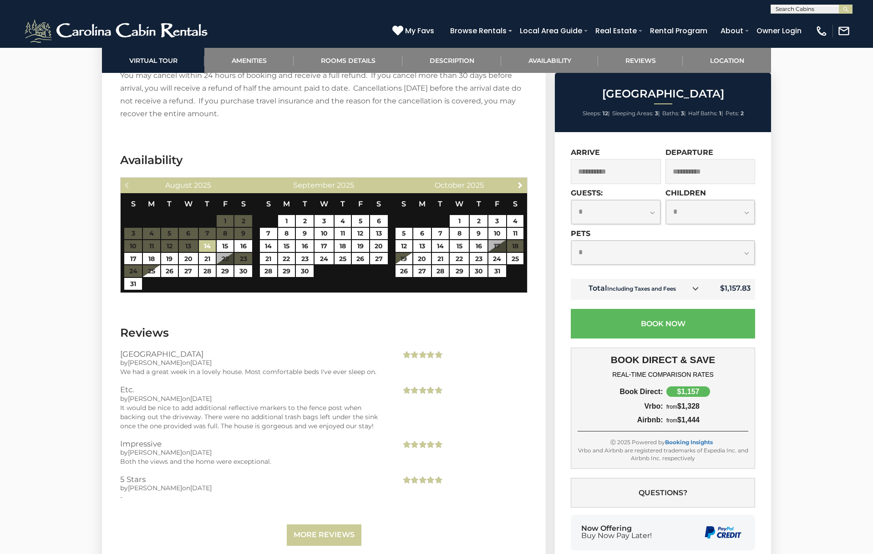
select select "*"
click option "*" at bounding box center [0, 0] width 0 height 0
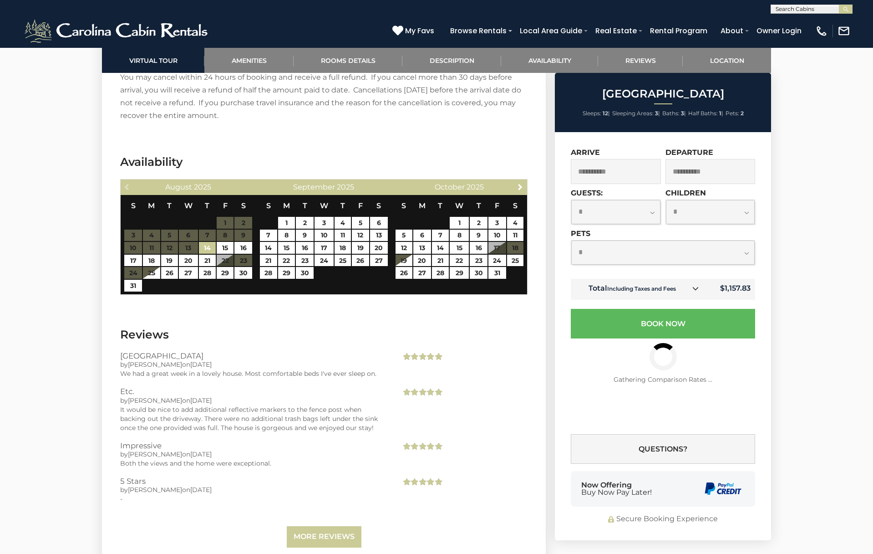
scroll to position [1986, 0]
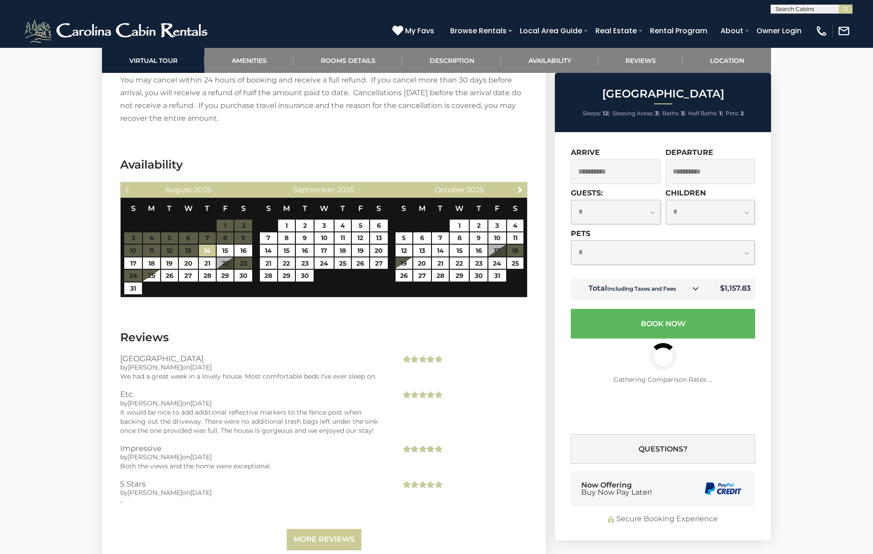
select select "*"
click option "*" at bounding box center [0, 0] width 0 height 0
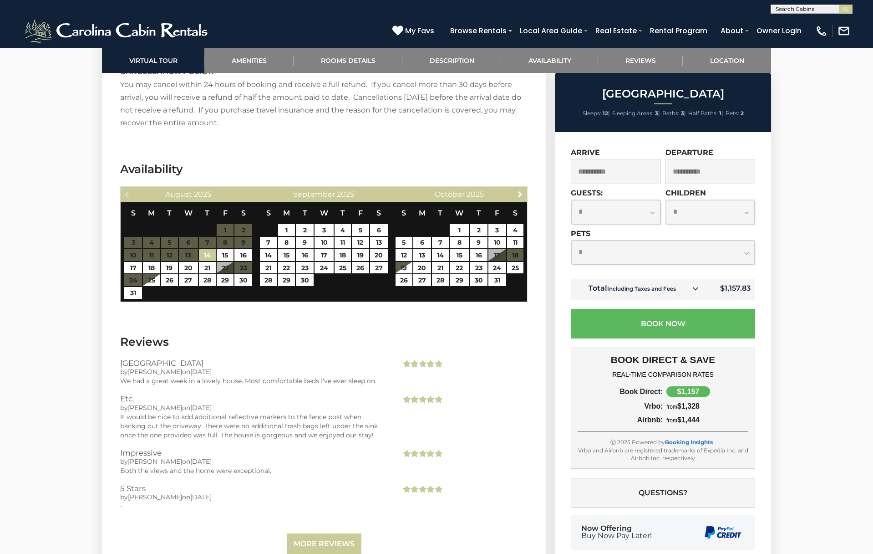
scroll to position [1977, 0]
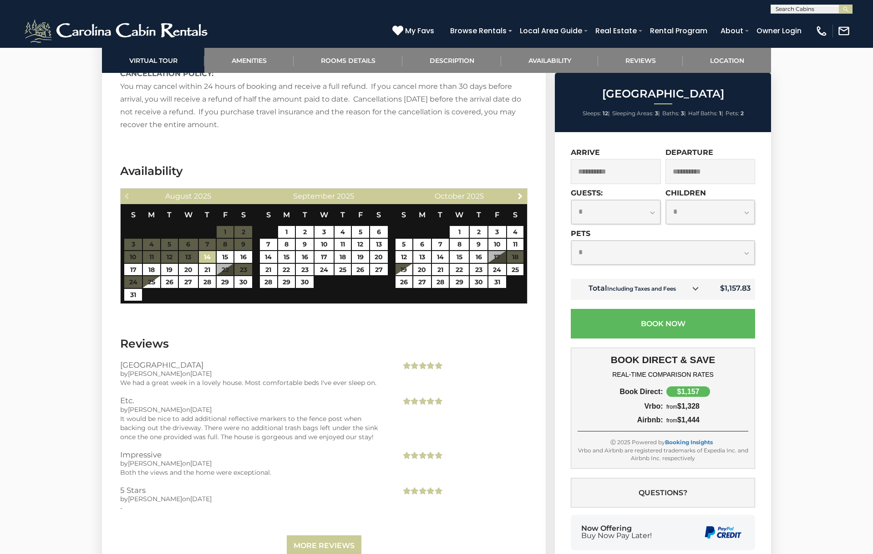
click option "*" at bounding box center [0, 0] width 0 height 0
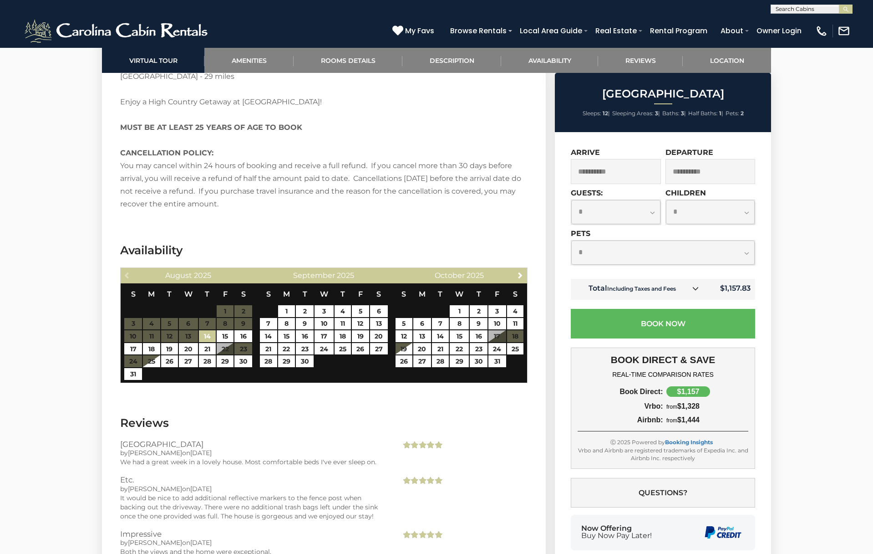
scroll to position [1898, 0]
